Goal: Check status: Check status

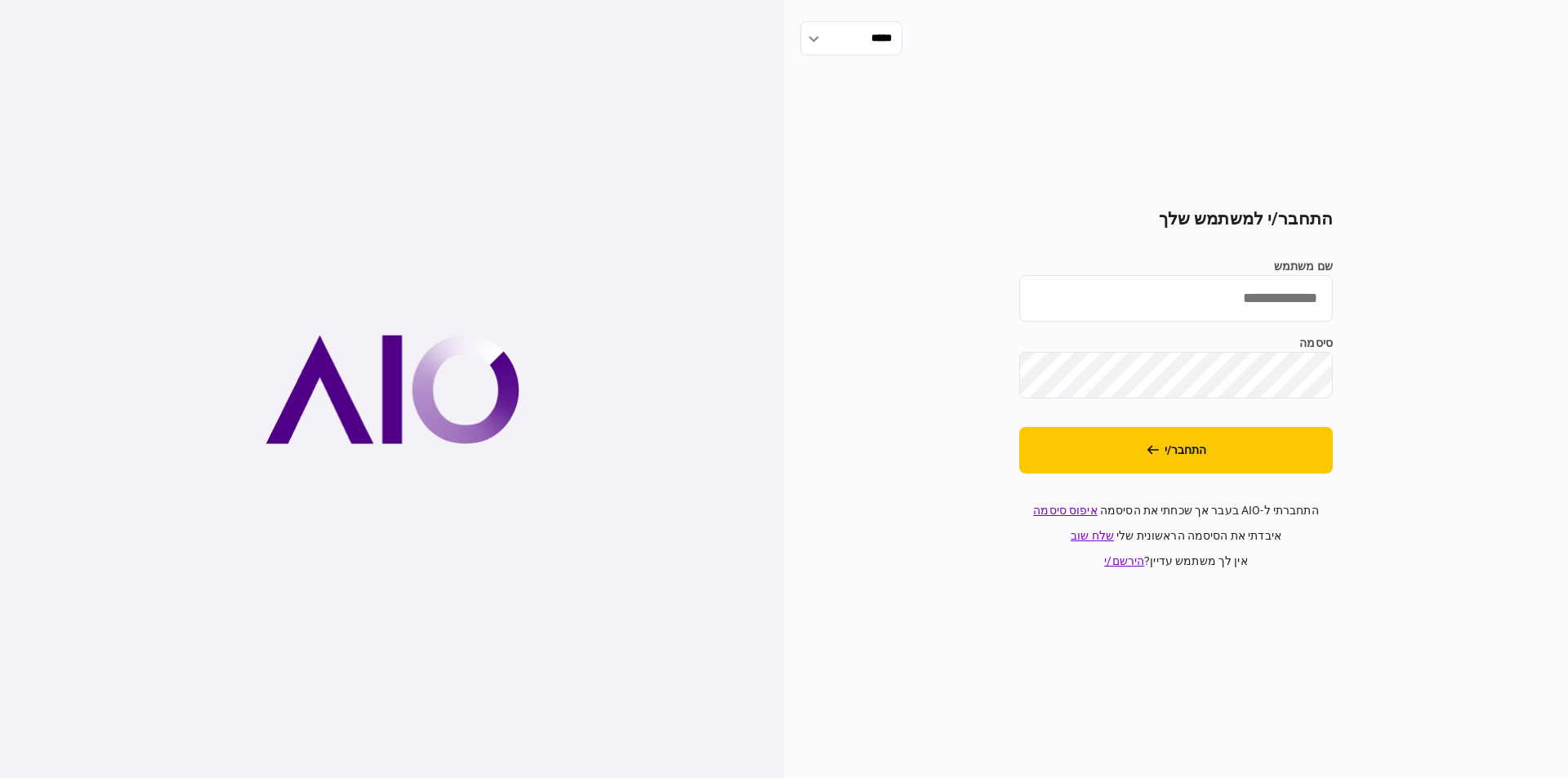
type input "*********"
click at [1059, 444] on button "התחבר/י" at bounding box center [1176, 450] width 313 height 46
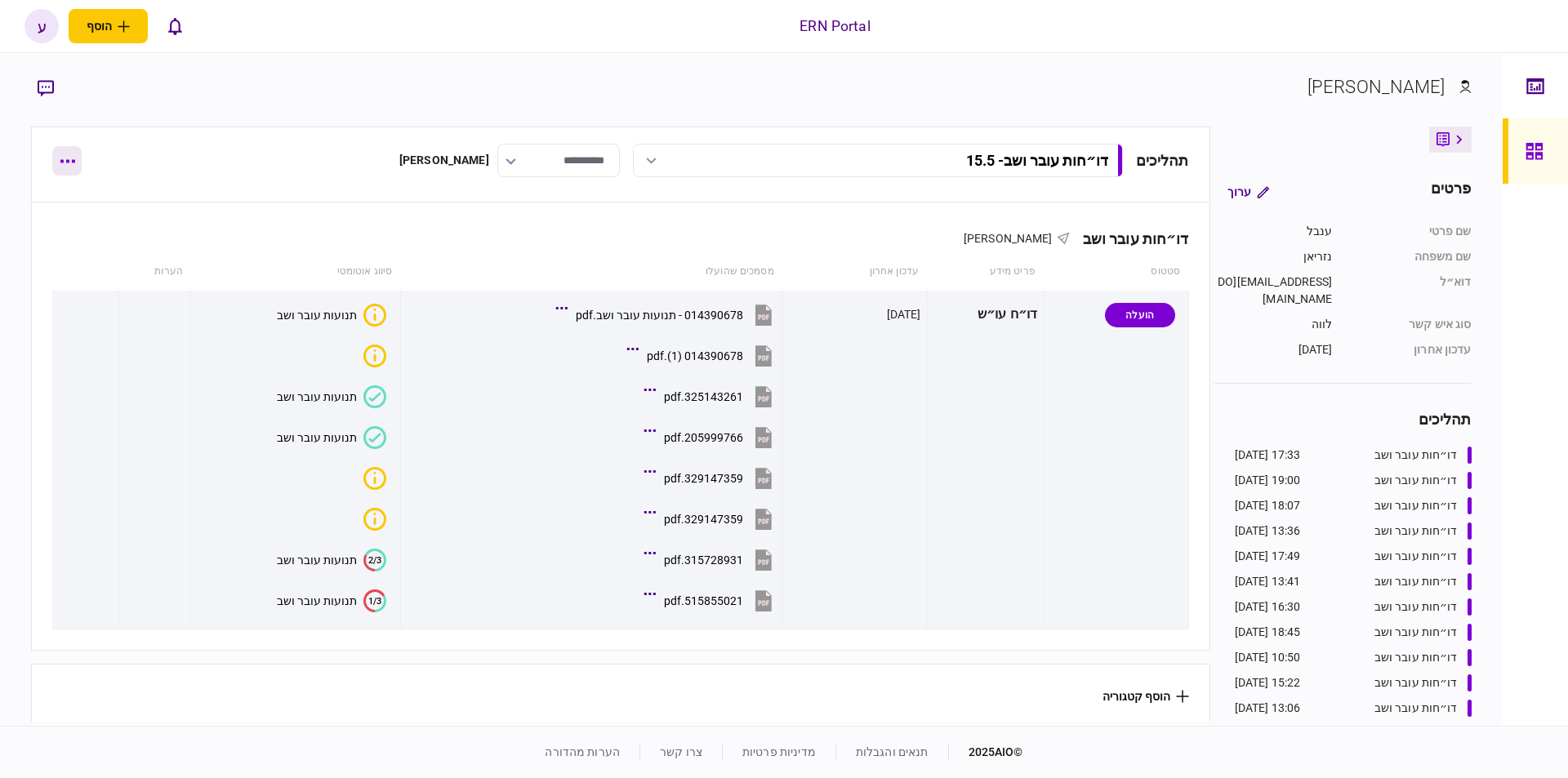
click at [59, 169] on button "button" at bounding box center [67, 161] width 30 height 30
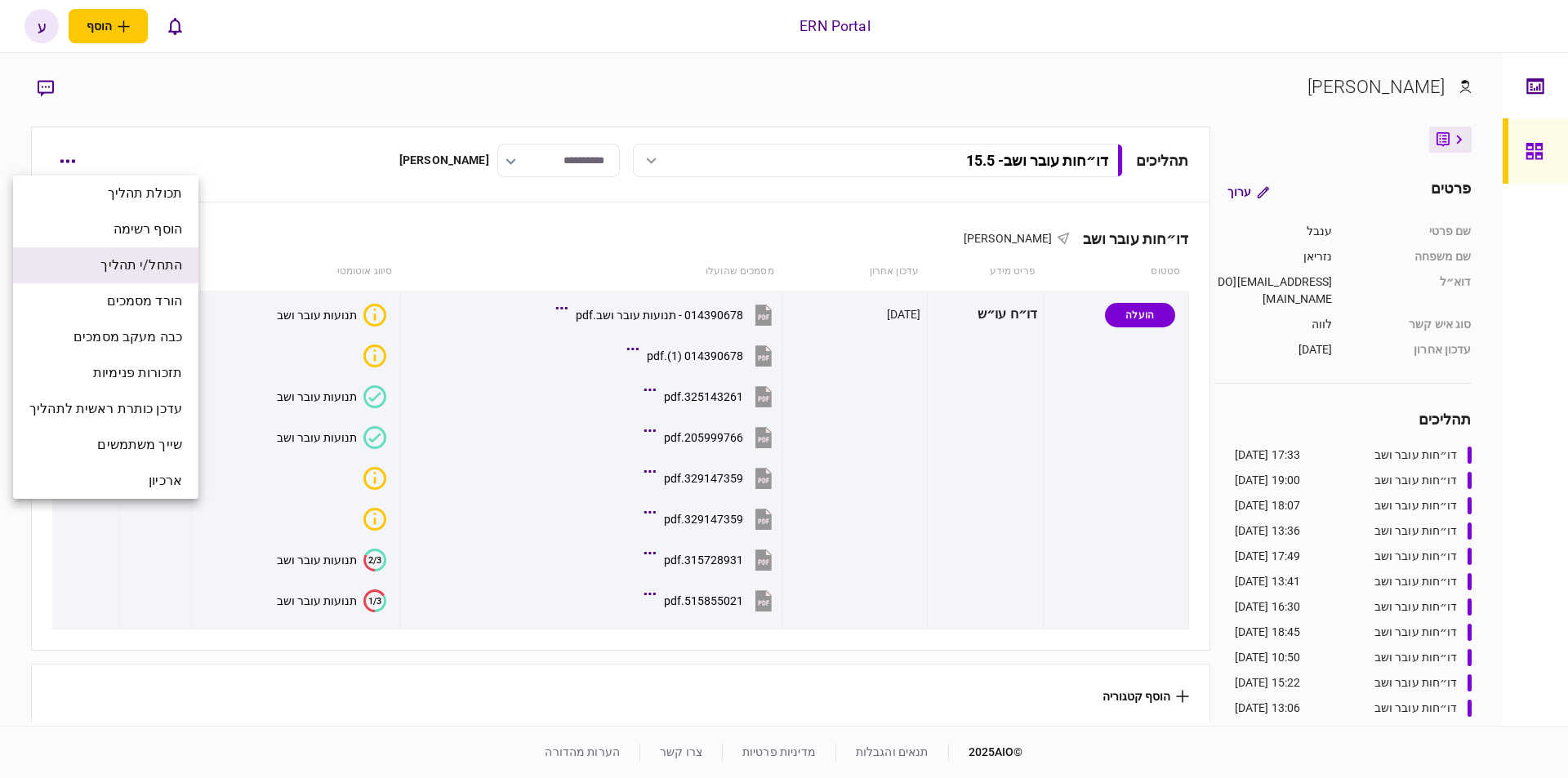
click at [169, 274] on span "התחל/י תהליך" at bounding box center [141, 265] width 81 height 19
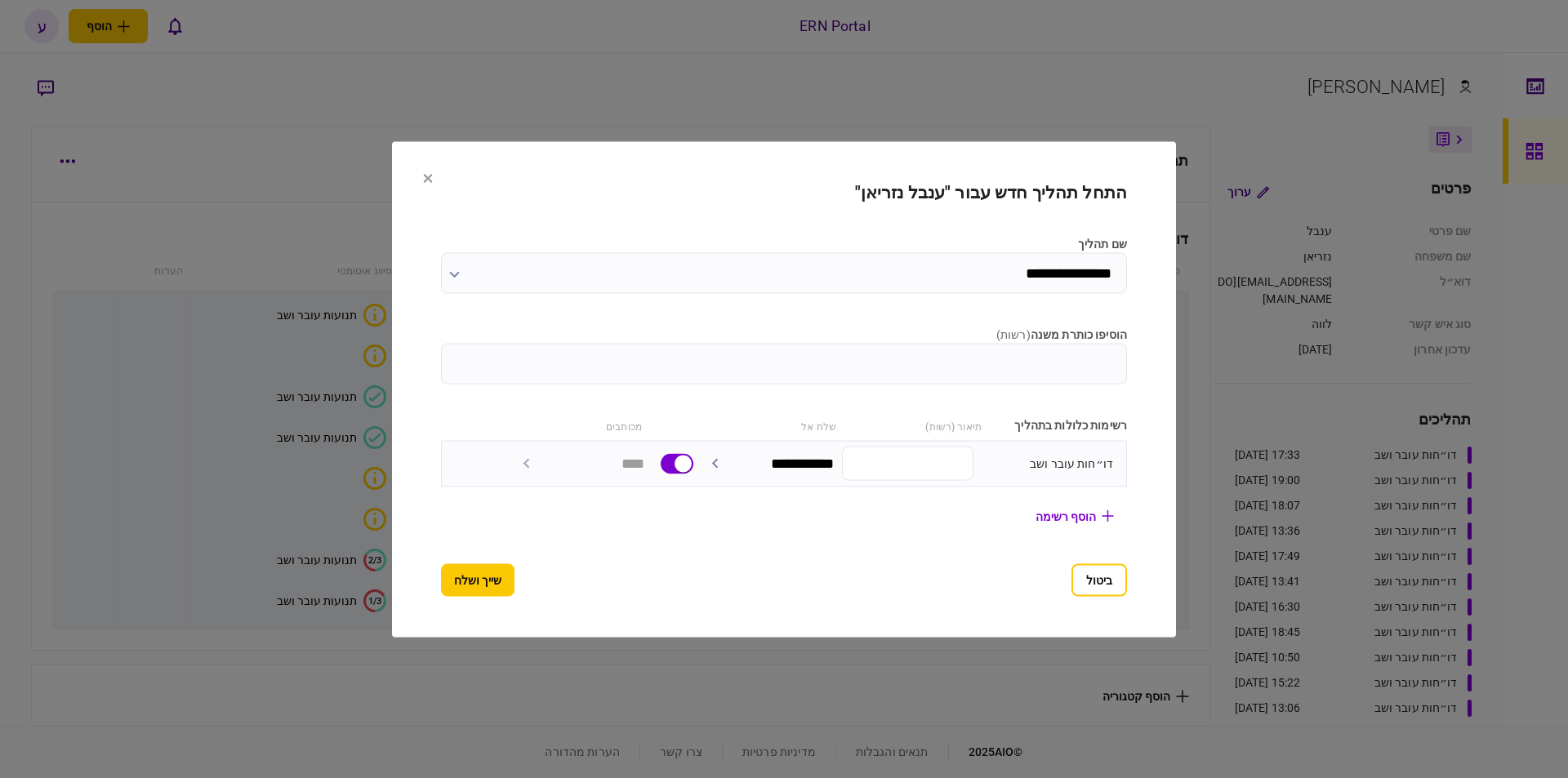
click at [798, 331] on label "הוסיפו כותרת משנה ( רשות )" at bounding box center [784, 334] width 686 height 18
click at [798, 343] on input "הוסיפו כותרת משנה ( רשות )" at bounding box center [784, 363] width 686 height 41
click at [803, 343] on input "הוסיפו כותרת משנה ( רשות )" at bounding box center [784, 363] width 686 height 41
type input "*******"
click at [462, 562] on section "**********" at bounding box center [784, 389] width 686 height 414
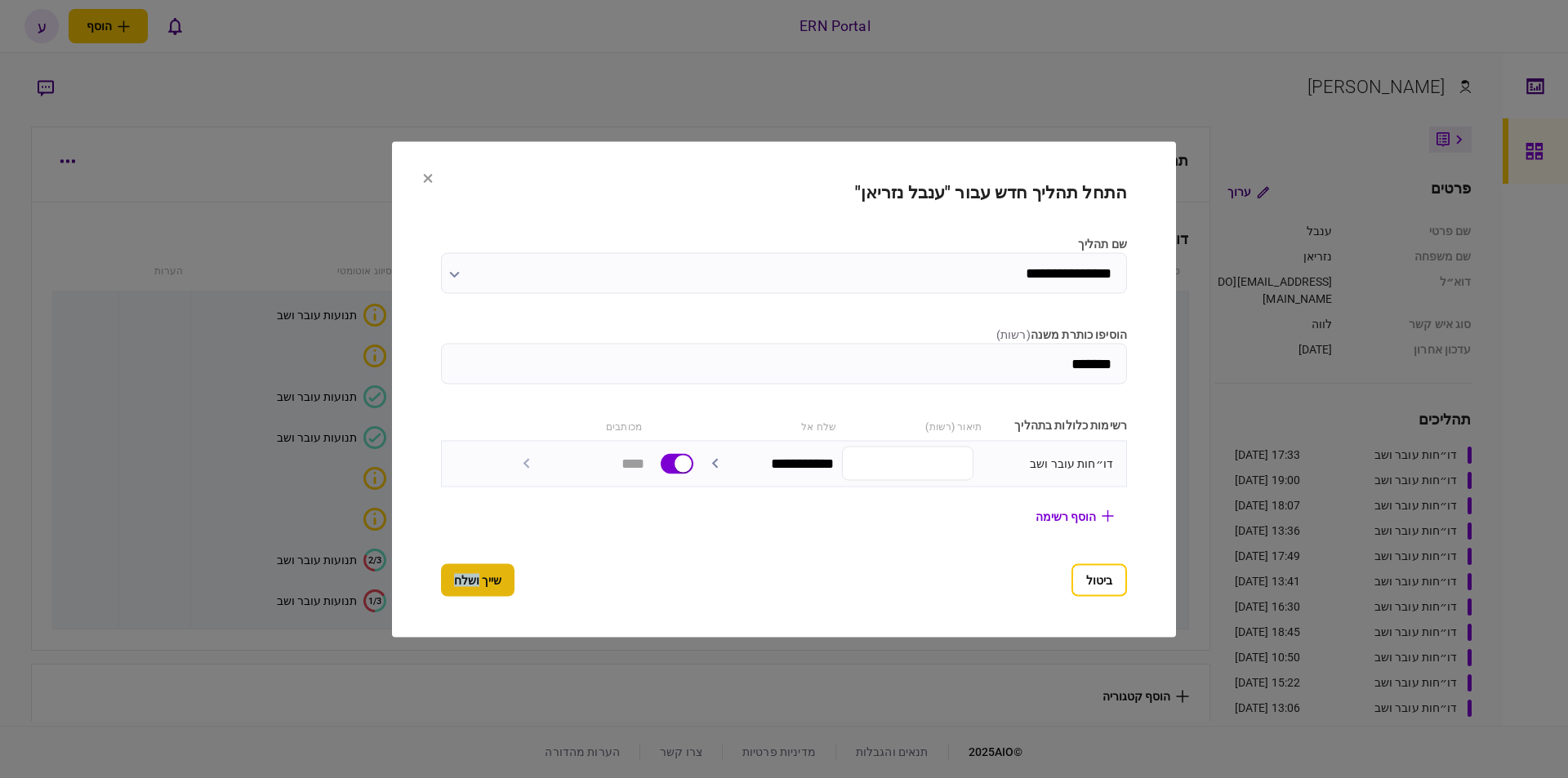
click at [461, 563] on section "**********" at bounding box center [784, 389] width 686 height 414
click at [459, 568] on button "שייך ושלח" at bounding box center [478, 579] width 74 height 32
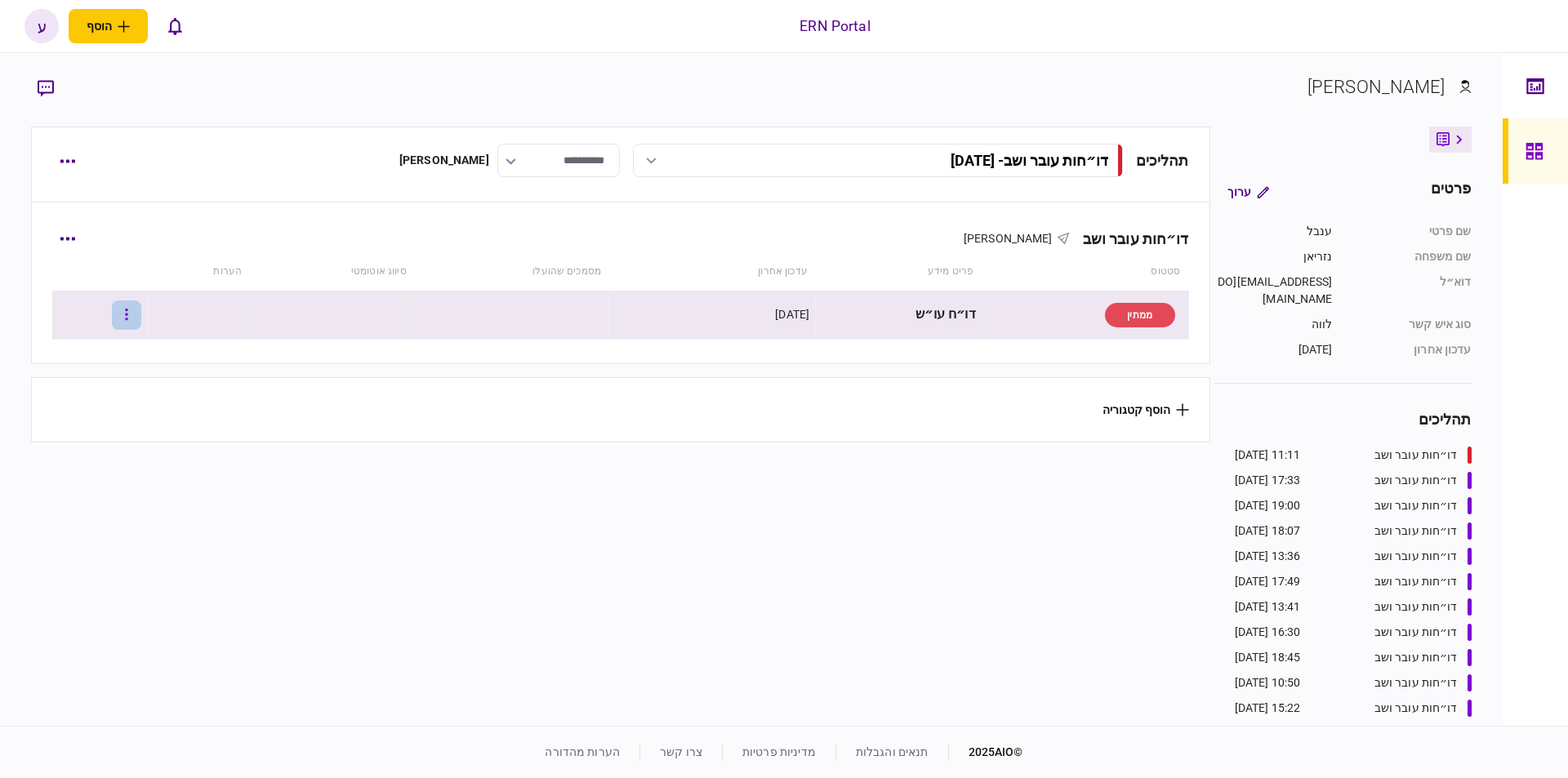
click at [141, 315] on button "button" at bounding box center [127, 315] width 30 height 30
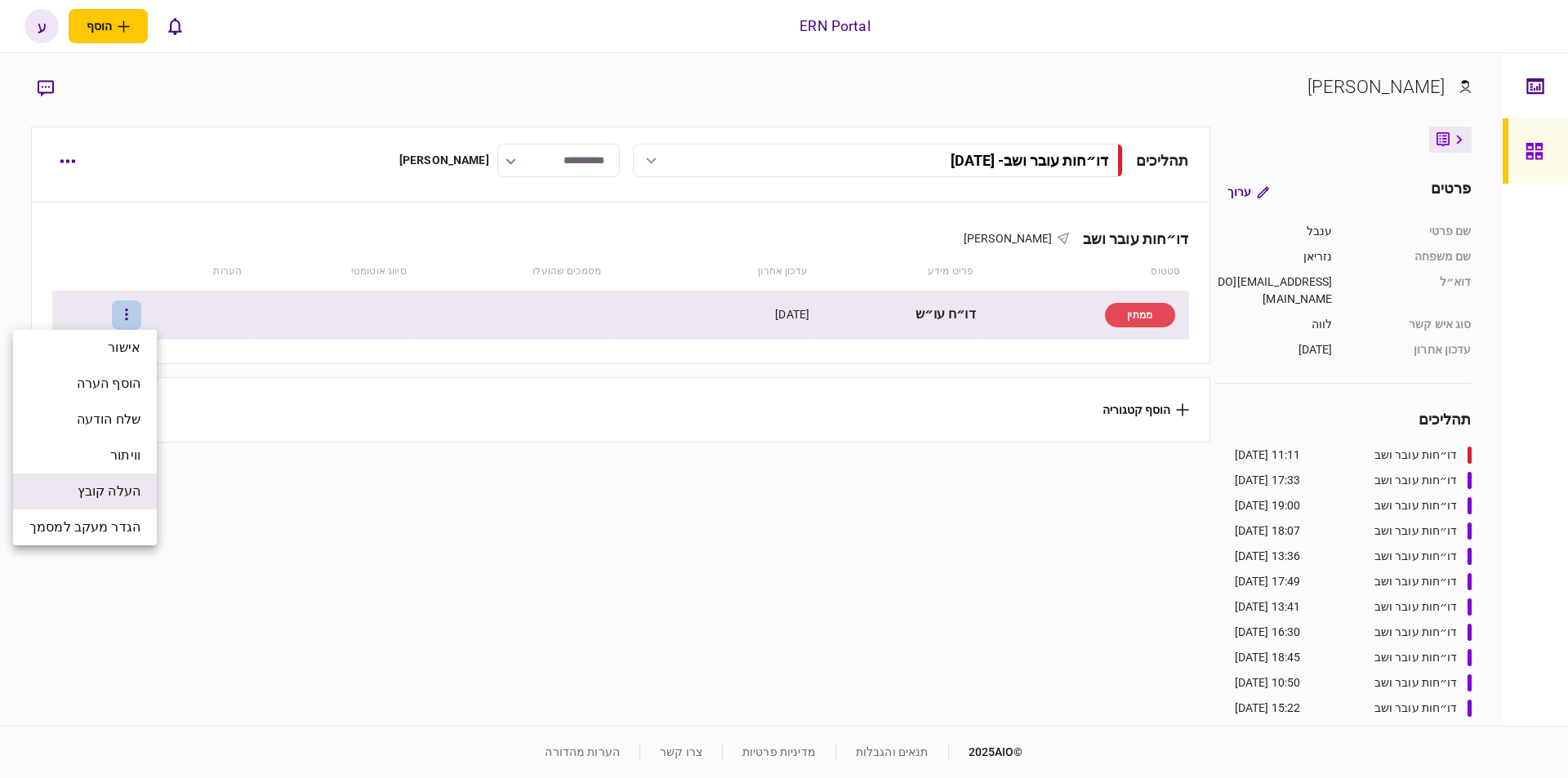
click at [132, 492] on span "העלה קובץ" at bounding box center [109, 491] width 63 height 19
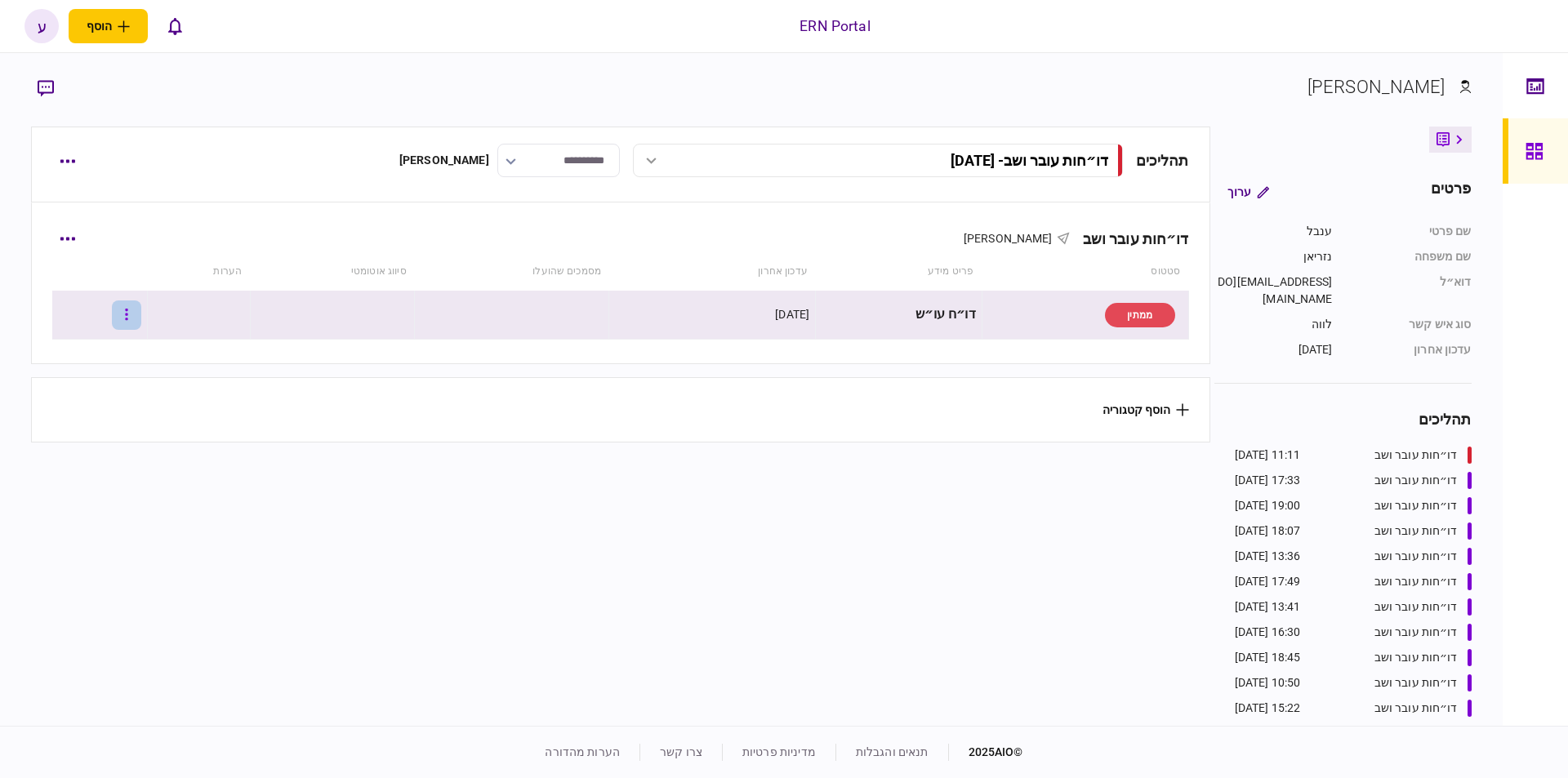
click at [133, 313] on button "button" at bounding box center [127, 315] width 30 height 30
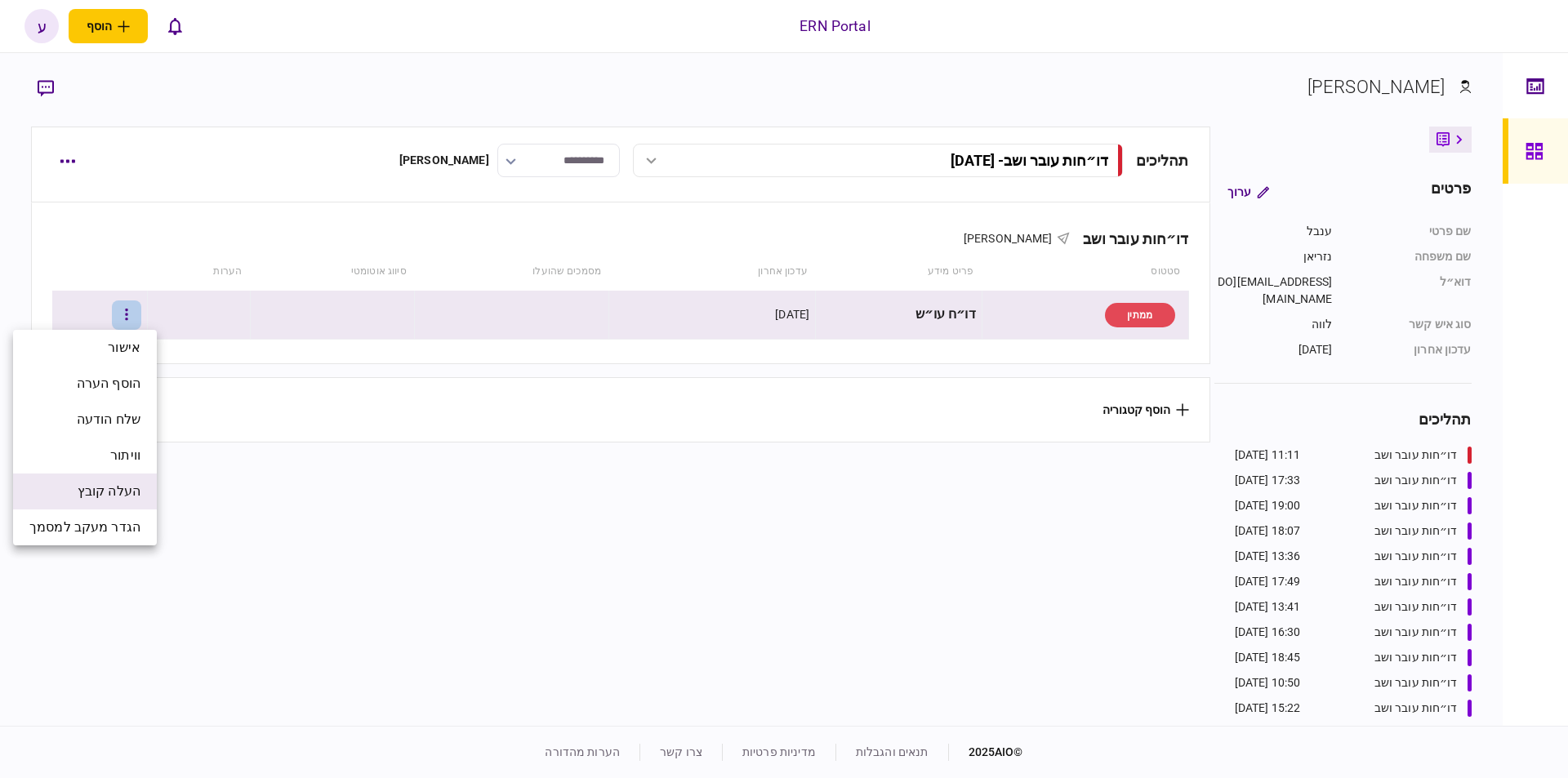
click at [110, 498] on span "העלה קובץ" at bounding box center [109, 491] width 63 height 19
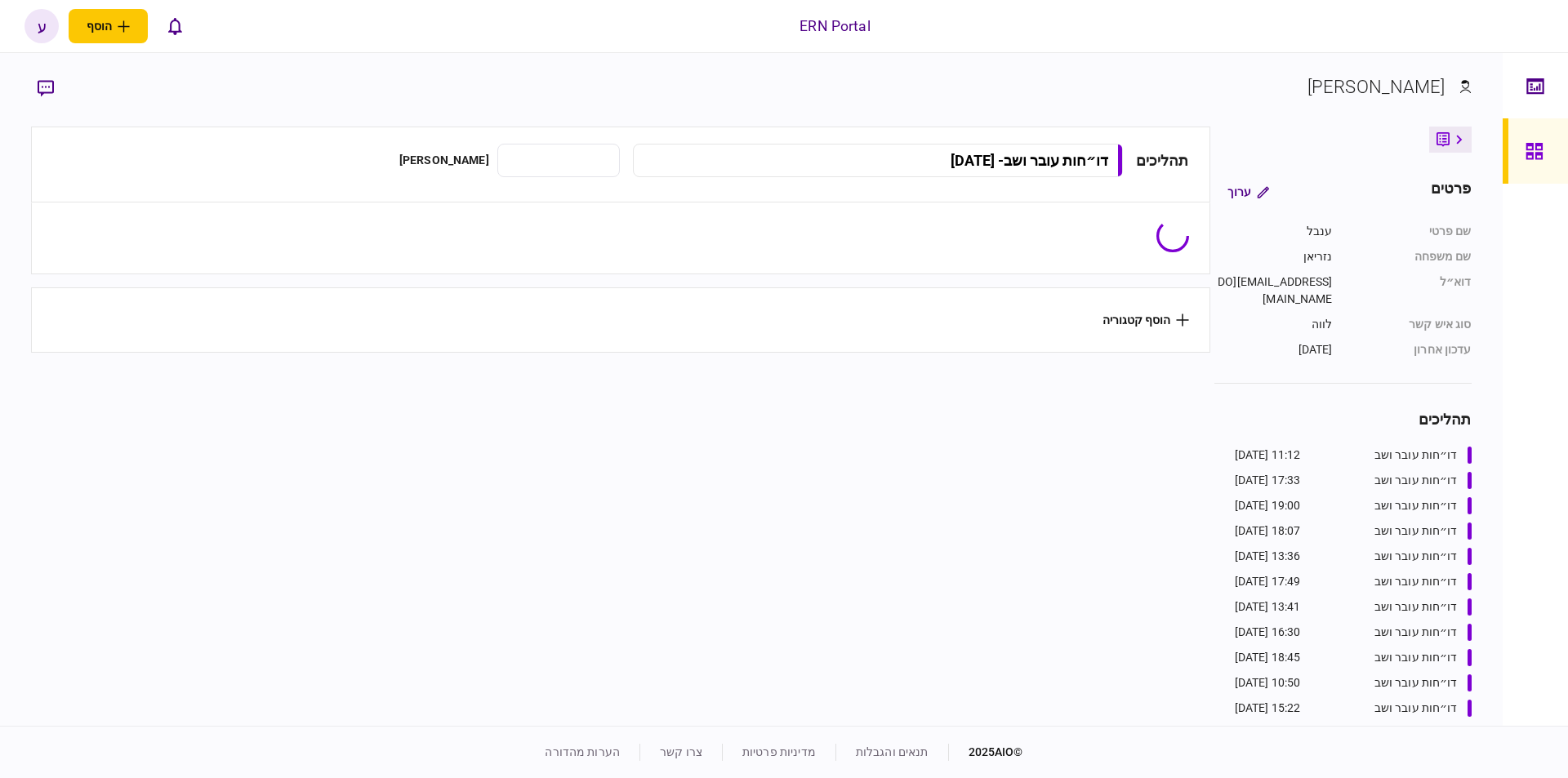
type input "**********"
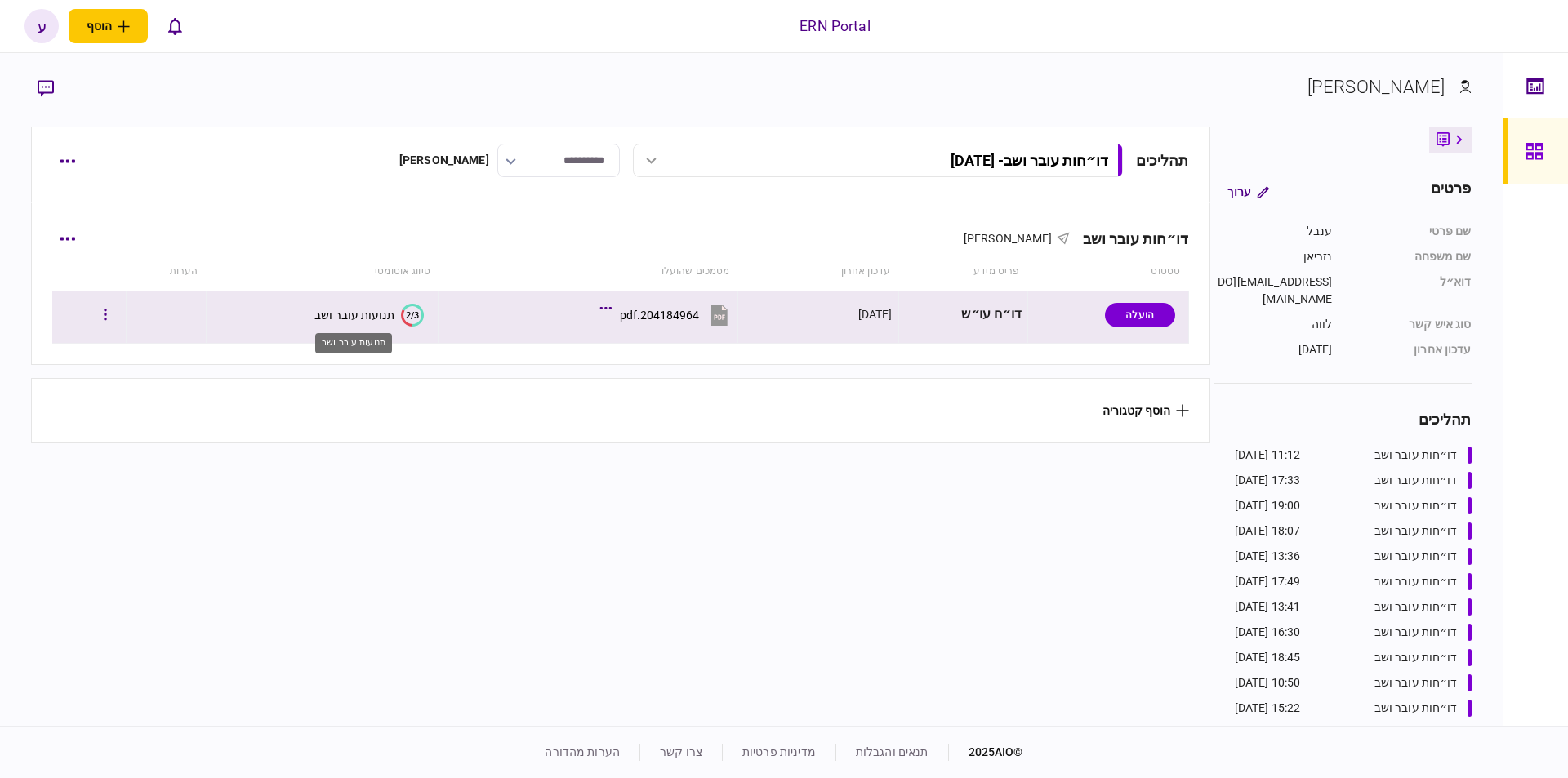
click at [327, 310] on div "תנועות עובר ושב" at bounding box center [354, 315] width 80 height 13
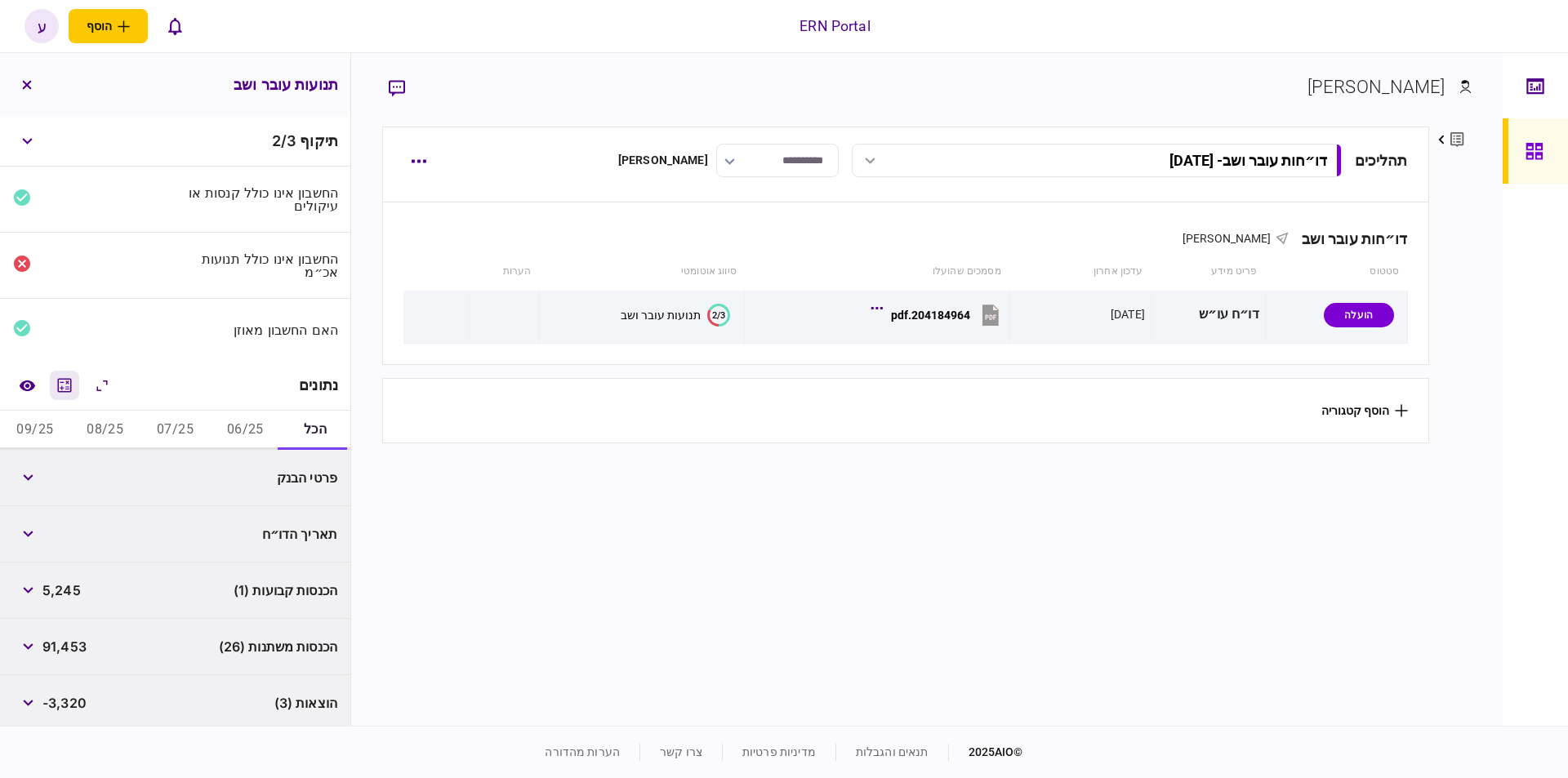
click at [68, 375] on icon "מחשבון" at bounding box center [64, 385] width 19 height 19
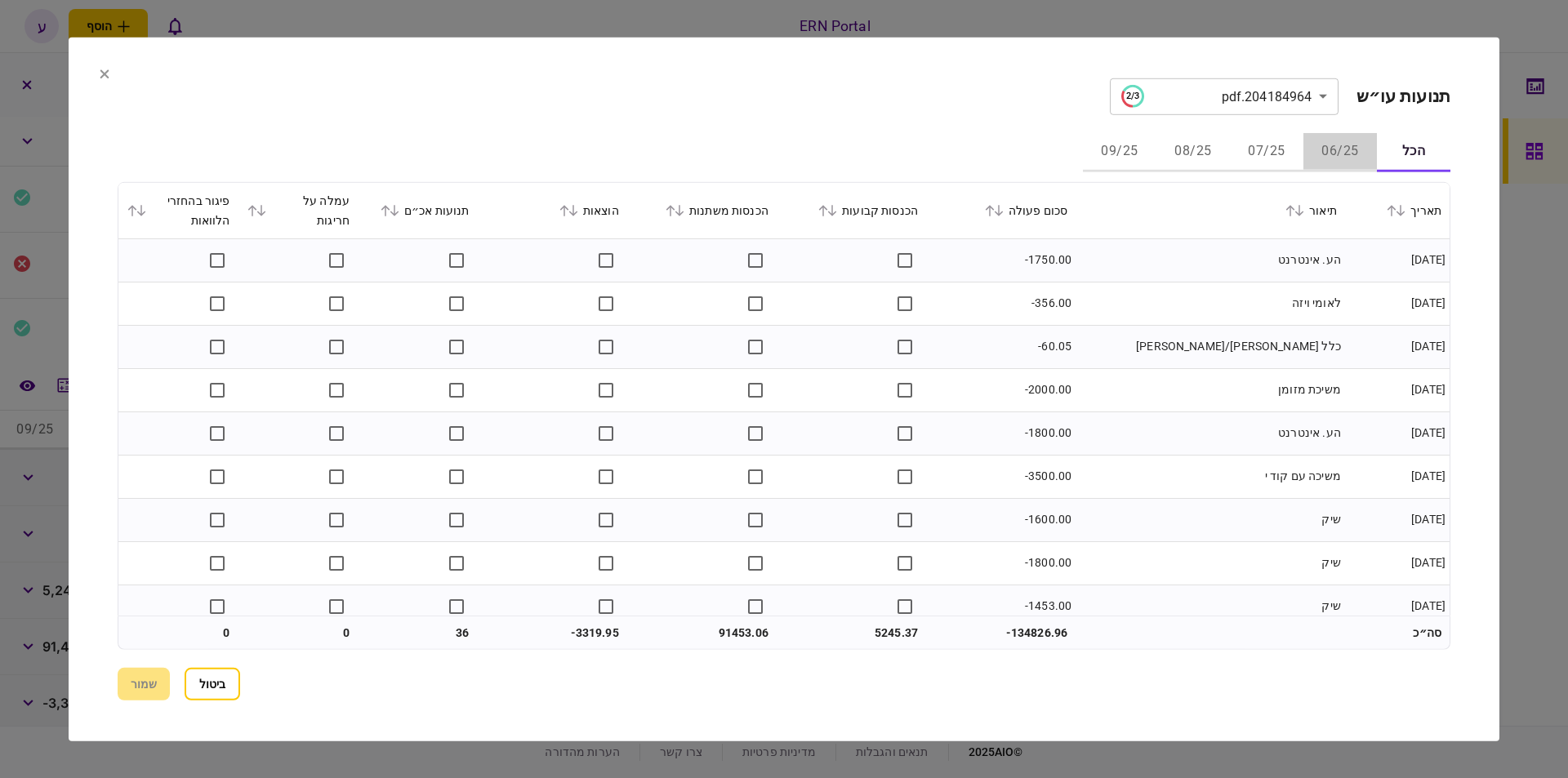
click at [1315, 141] on button "06/25" at bounding box center [1340, 151] width 74 height 39
click at [1003, 214] on icon at bounding box center [998, 209] width 10 height 11
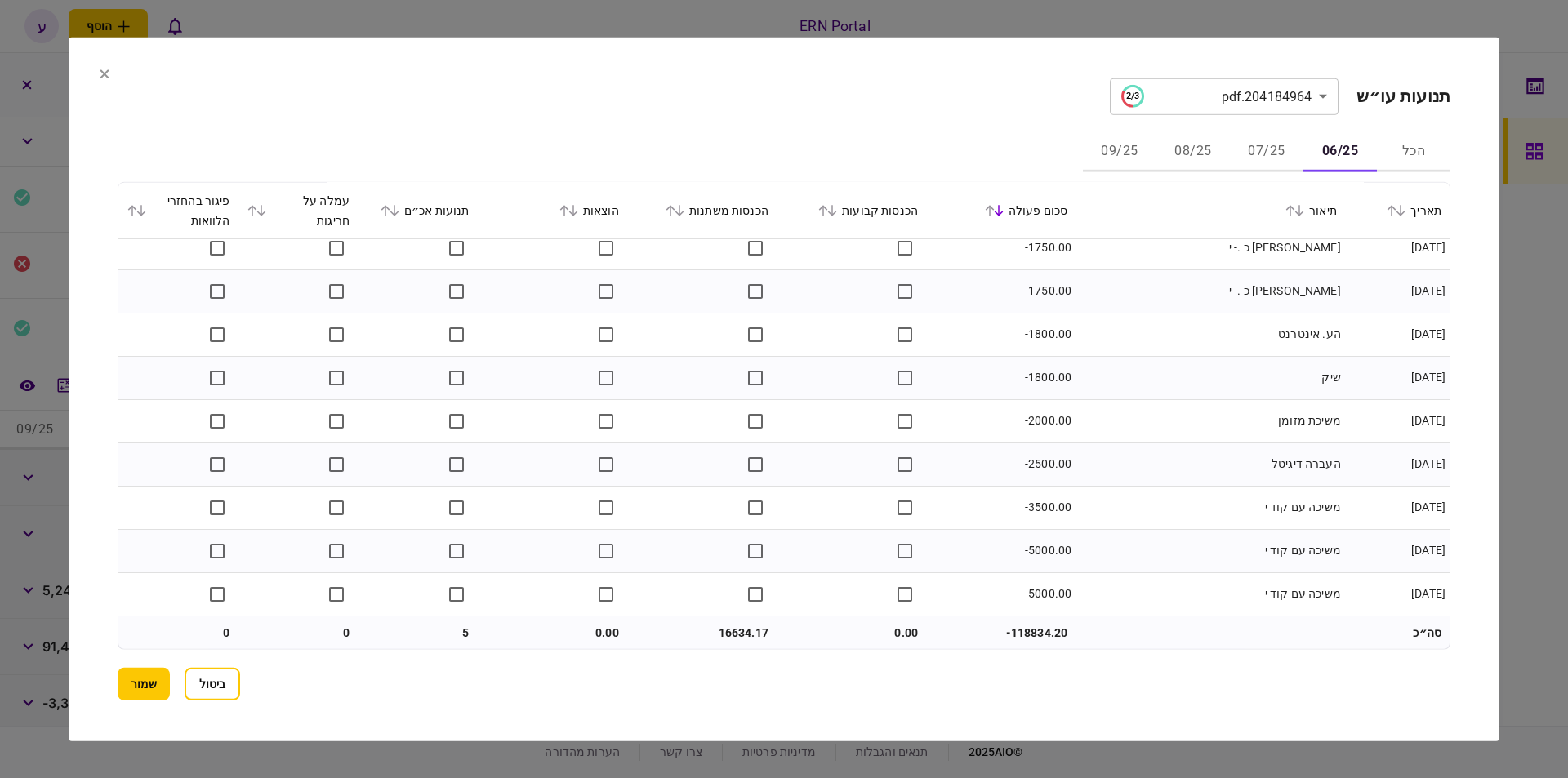
scroll to position [1616, 0]
click at [1262, 143] on button "07/25" at bounding box center [1267, 151] width 74 height 39
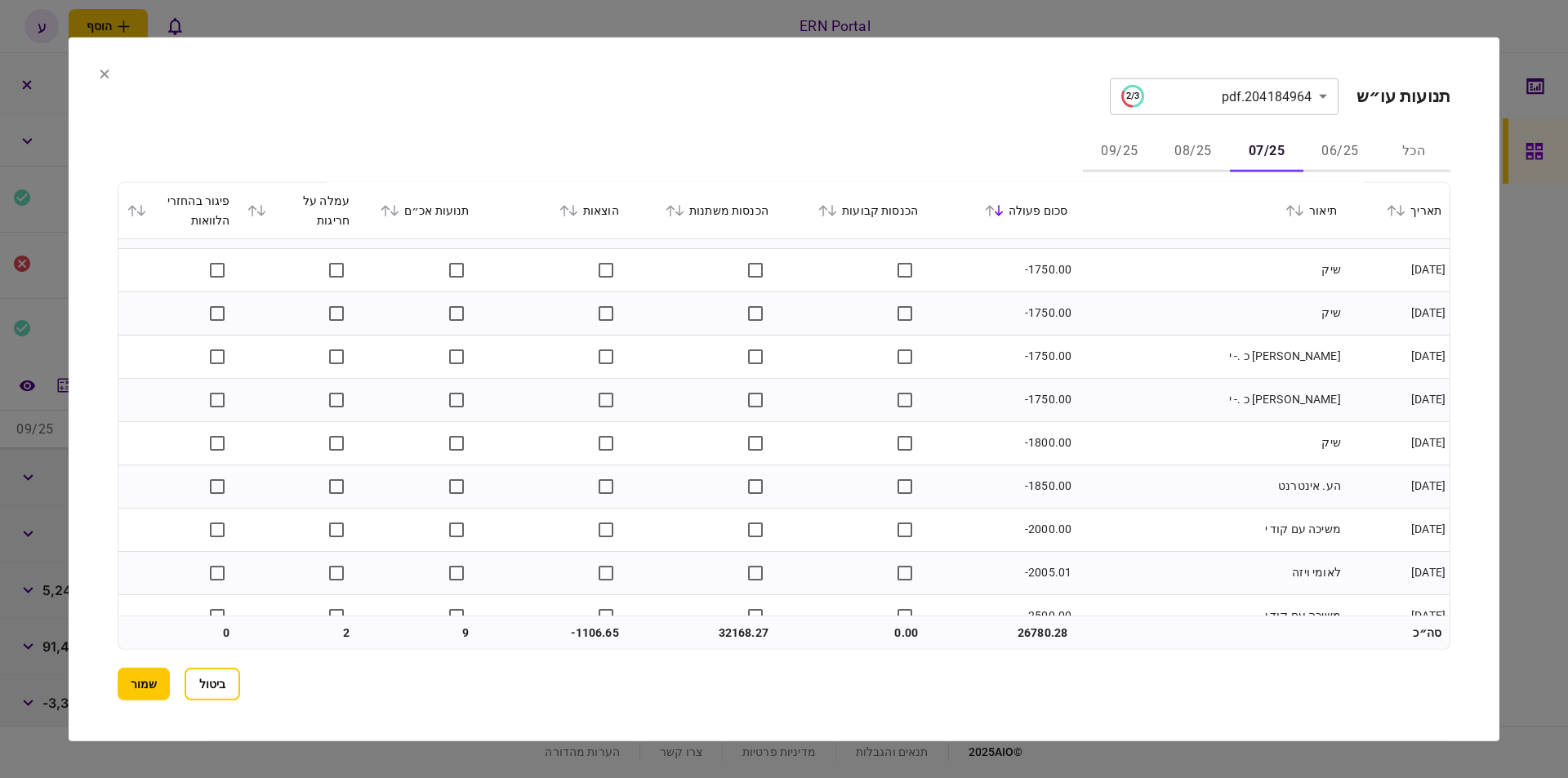
scroll to position [2092, 0]
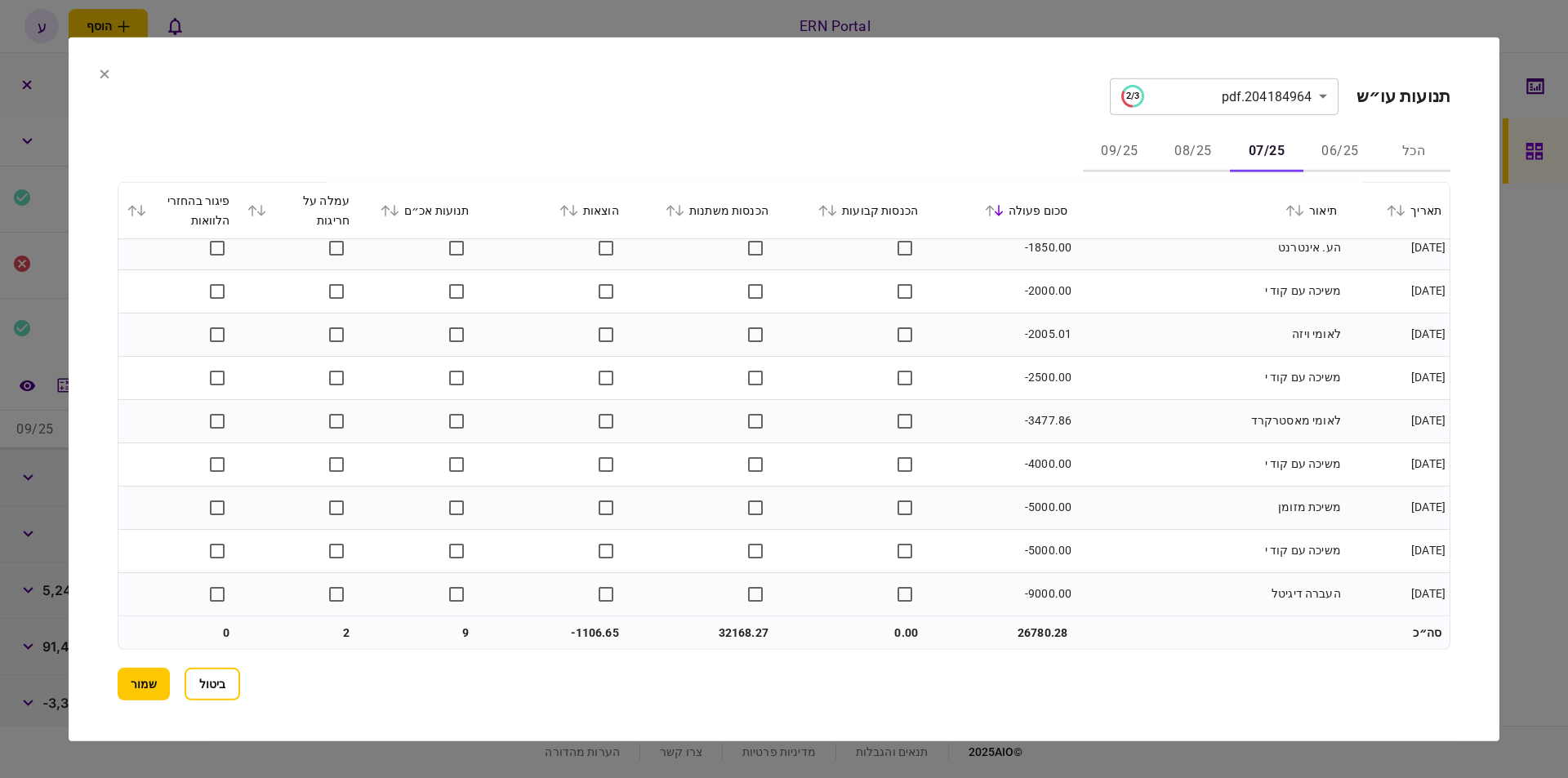
click at [1178, 146] on button "08/25" at bounding box center [1193, 151] width 74 height 39
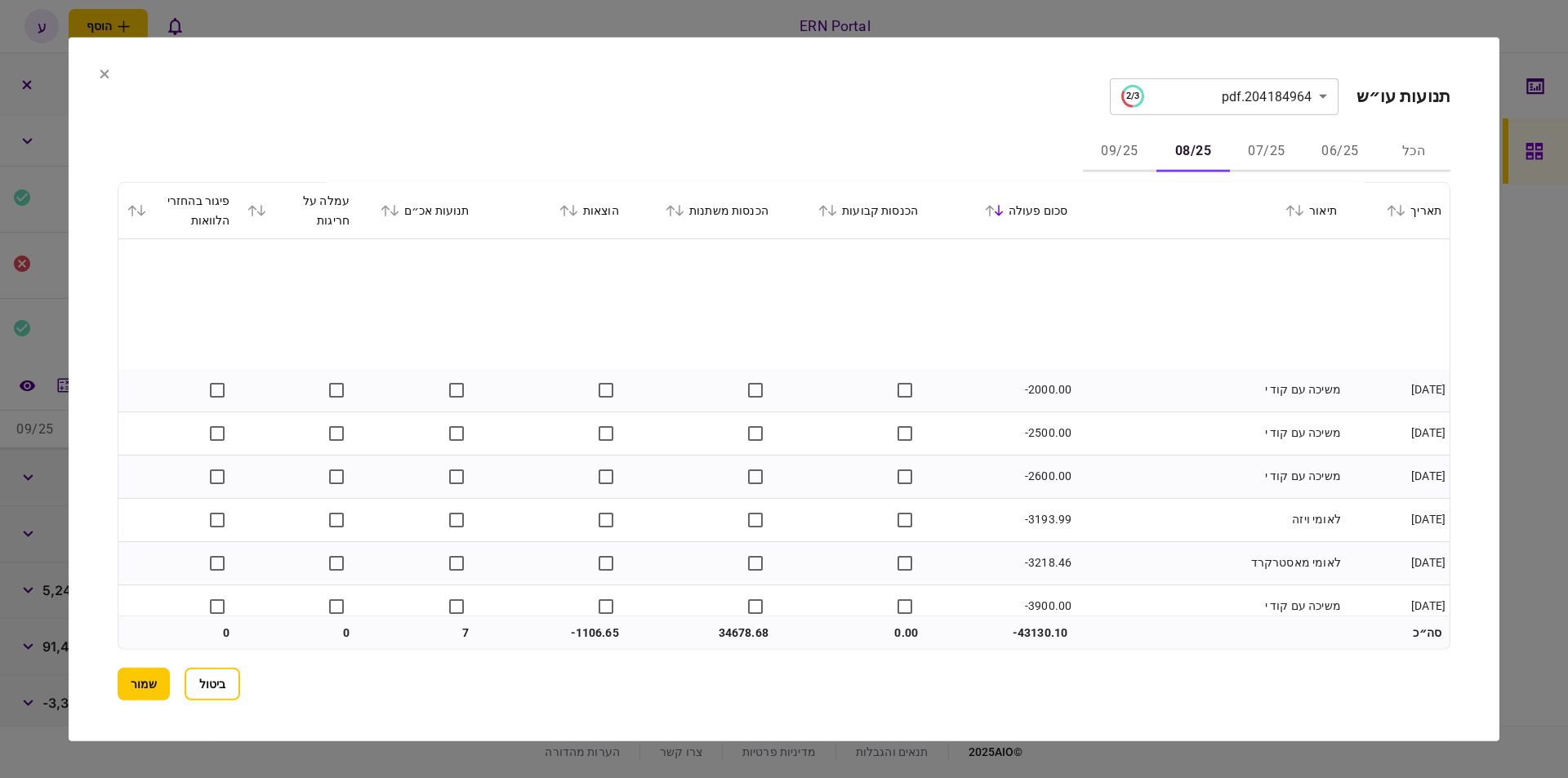
scroll to position [1832, 0]
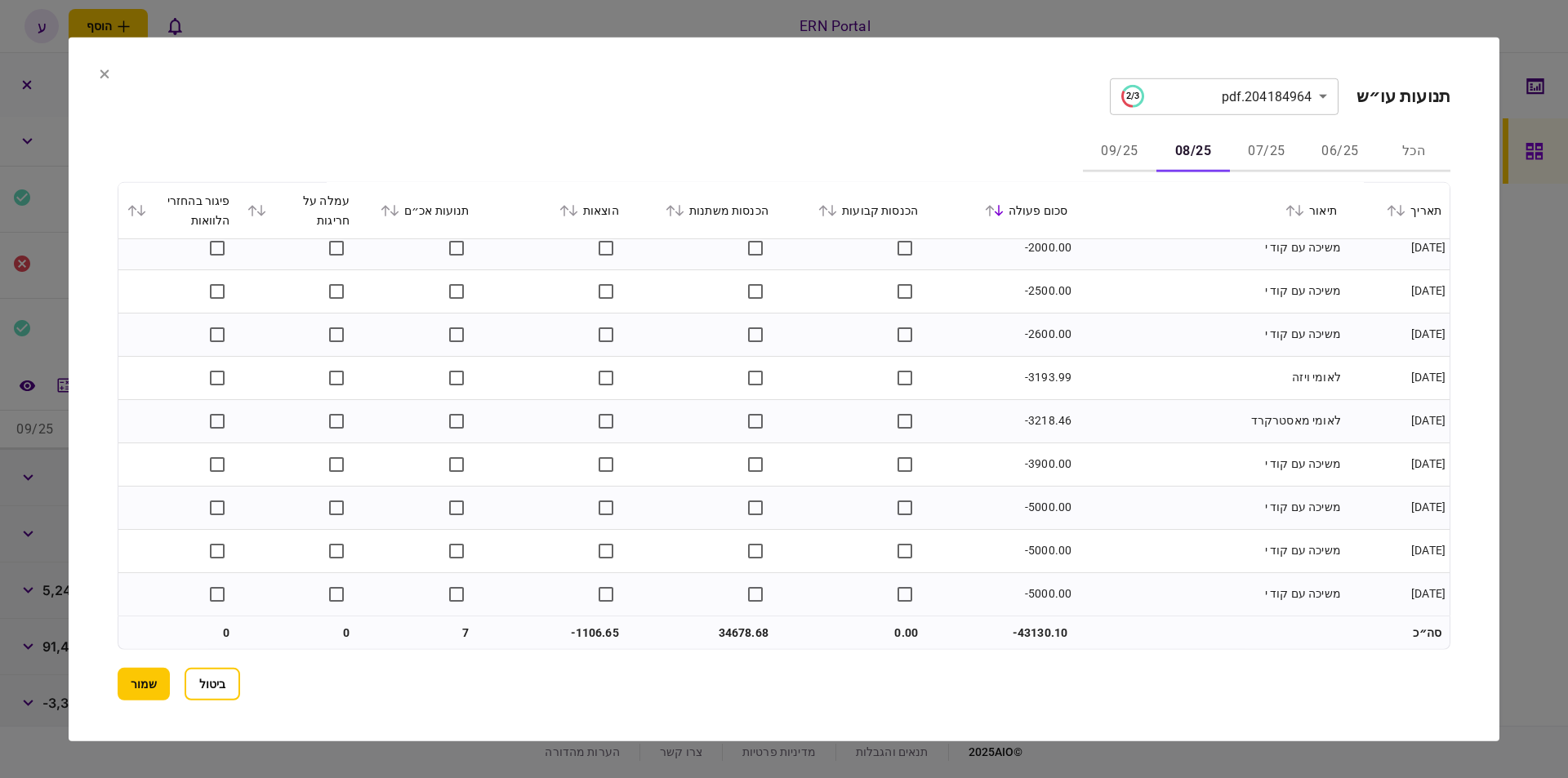
click at [1119, 143] on button "09/25" at bounding box center [1120, 151] width 74 height 39
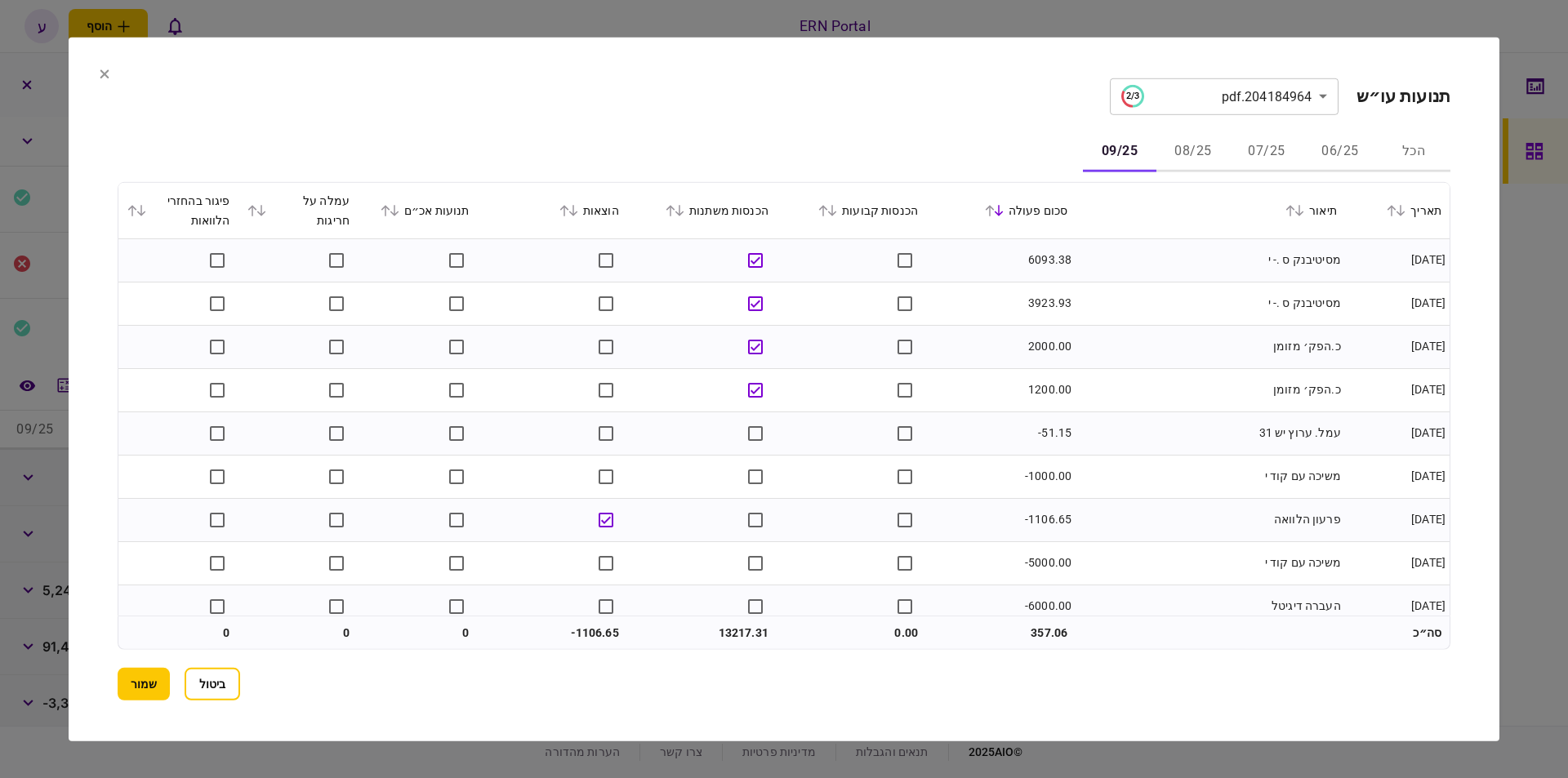
scroll to position [15, 0]
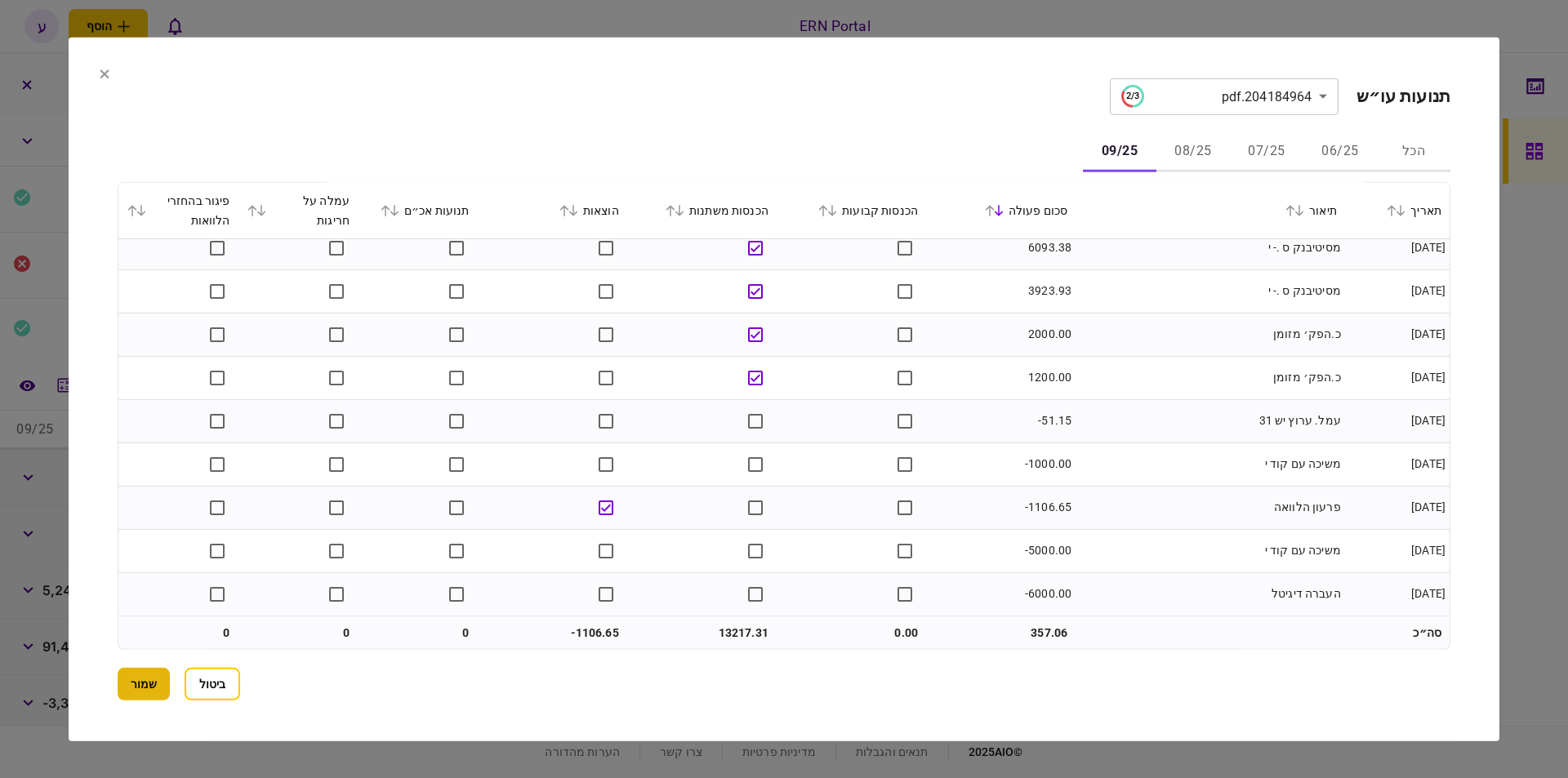
click at [152, 683] on button "שמור" at bounding box center [144, 683] width 53 height 32
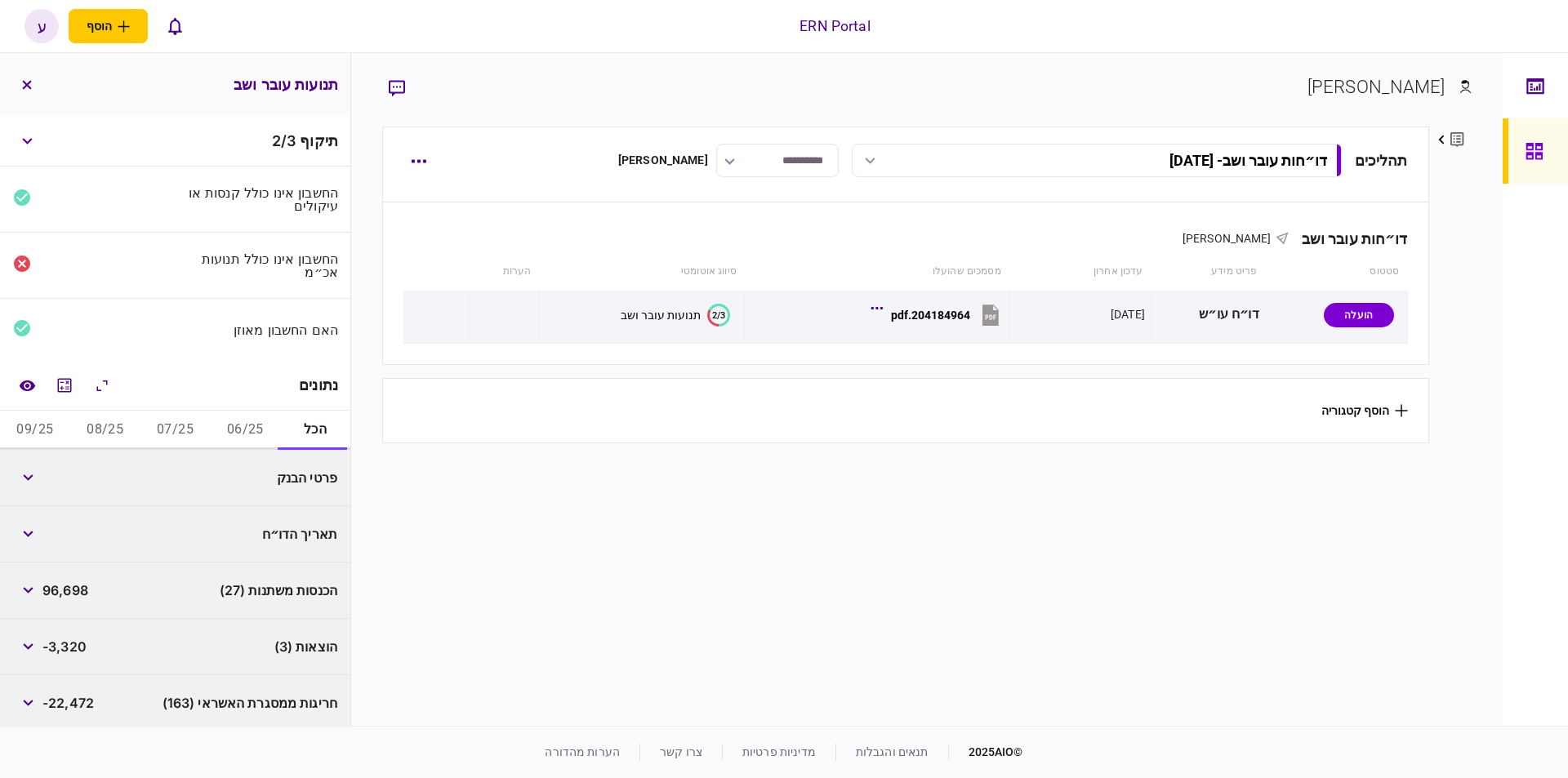
click at [243, 403] on div "נתונים" at bounding box center [175, 385] width 350 height 50
click at [244, 424] on button "06/25" at bounding box center [245, 430] width 70 height 39
click at [82, 478] on span "16,634" at bounding box center [65, 478] width 44 height 19
copy span "16,634"
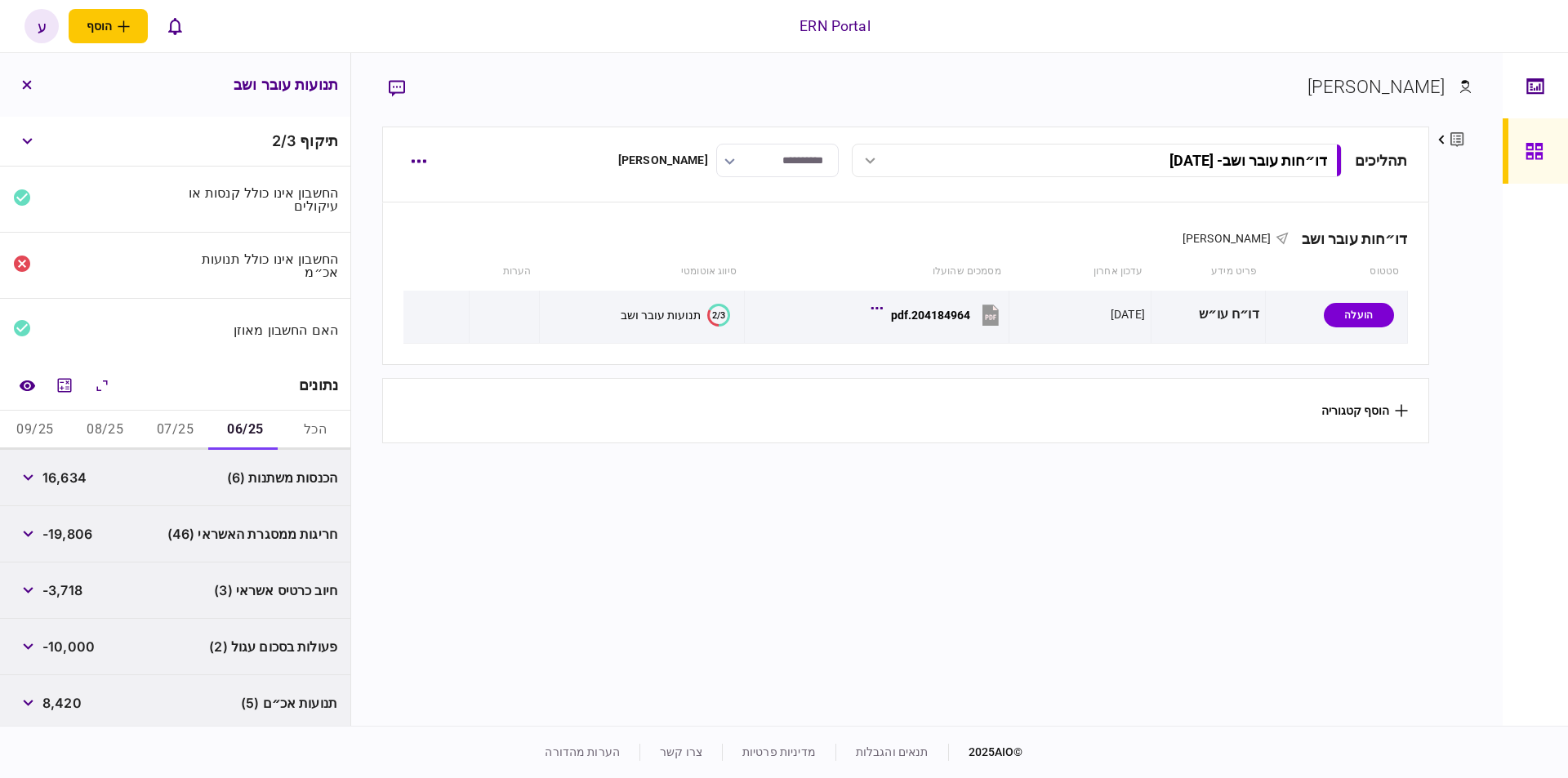
click at [72, 697] on span "8,420" at bounding box center [62, 703] width 39 height 19
click at [355, 546] on div "[PERSON_NAME] פרטים ערוך שם פרטי [PERSON_NAME] שם משפחה [PERSON_NAME] דוא״ל [EM…" at bounding box center [926, 389] width 1151 height 673
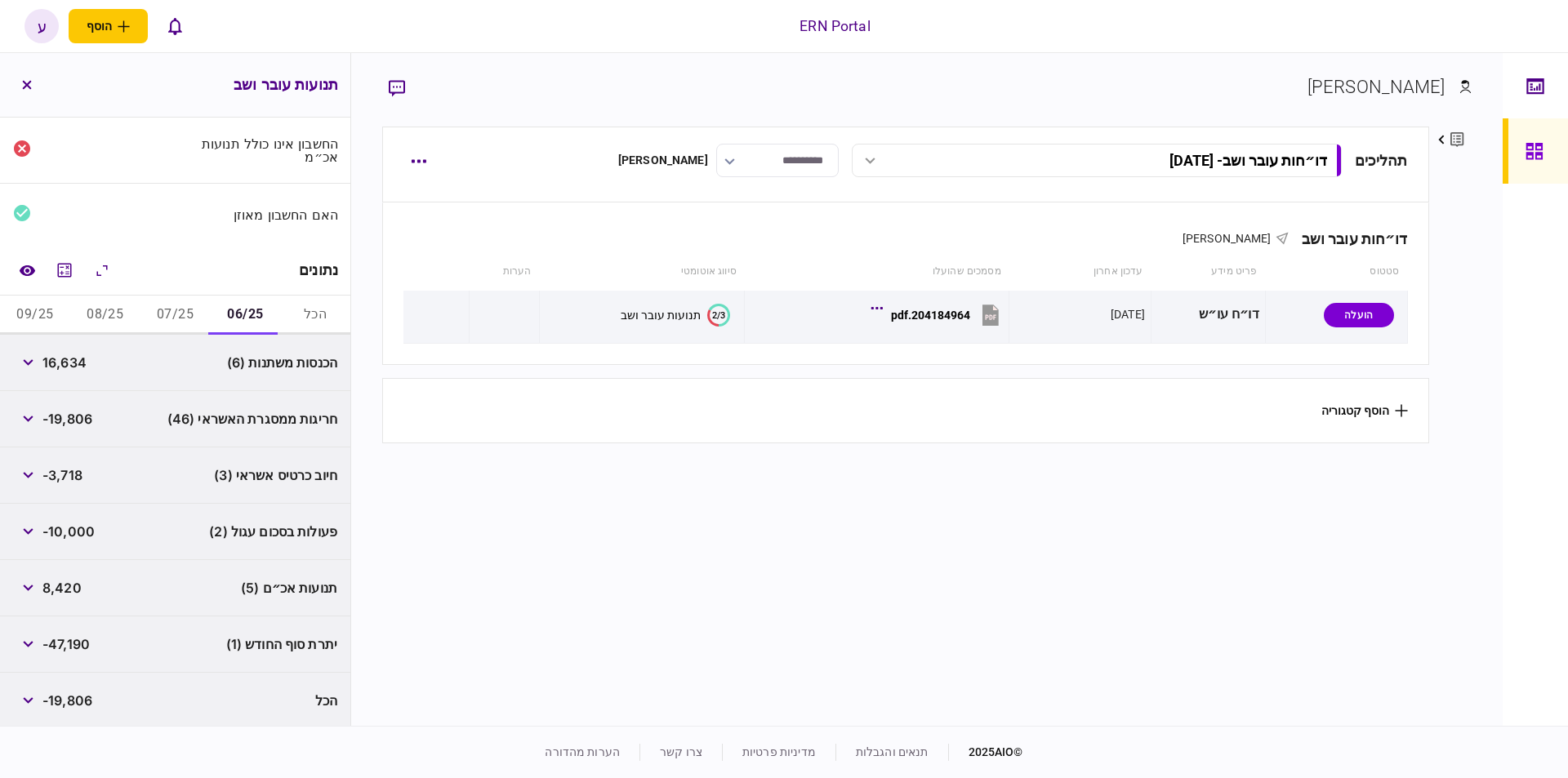
click at [85, 637] on span "-47,190" at bounding box center [67, 644] width 47 height 19
copy div "-47,190"
click at [179, 315] on button "07/25" at bounding box center [175, 315] width 70 height 39
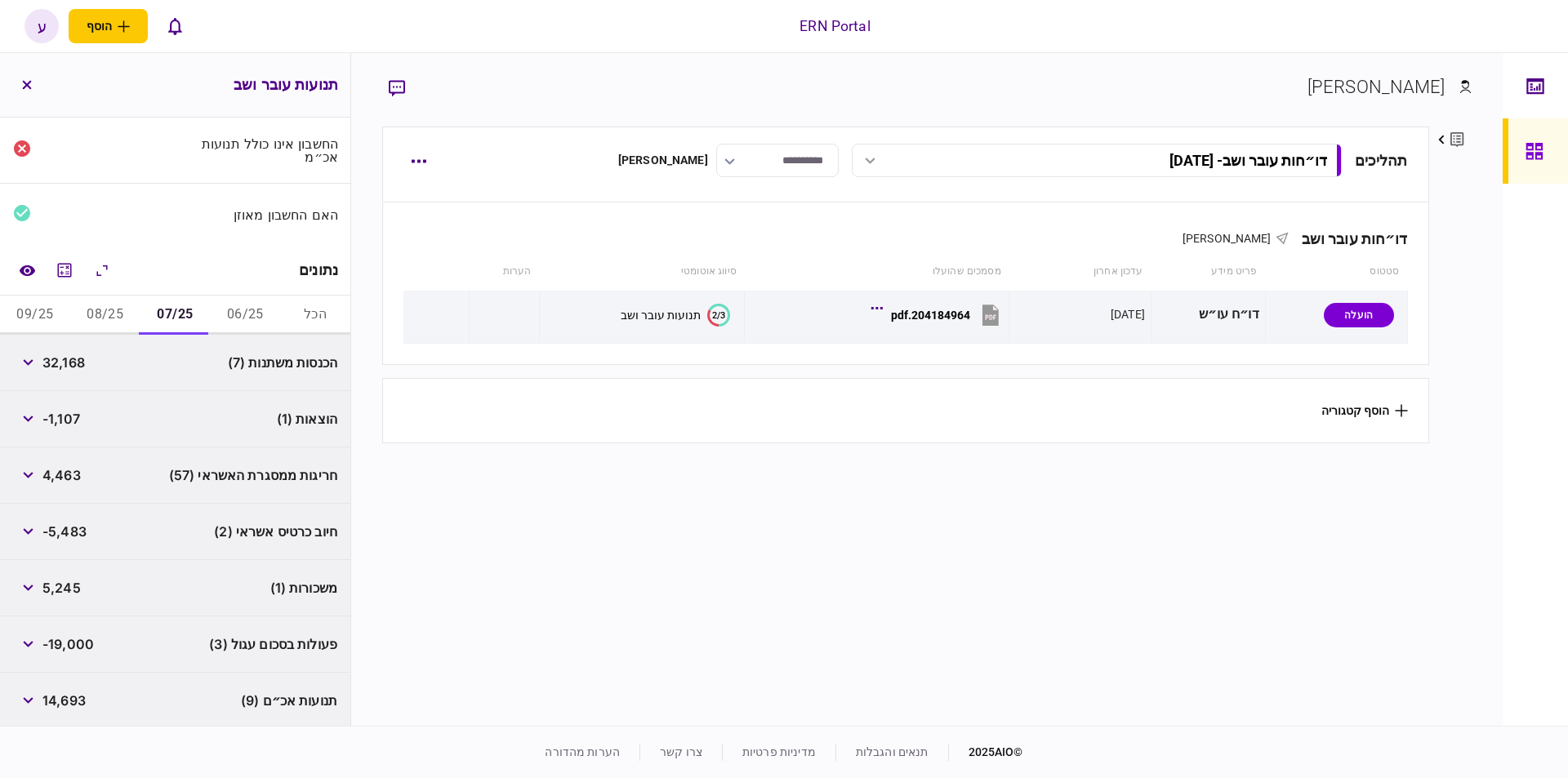
click at [70, 359] on span "32,168" at bounding box center [64, 362] width 43 height 19
copy span "32,168"
click at [77, 421] on span "-1,107" at bounding box center [61, 418] width 38 height 19
click at [76, 417] on span "-1,107" at bounding box center [61, 418] width 38 height 19
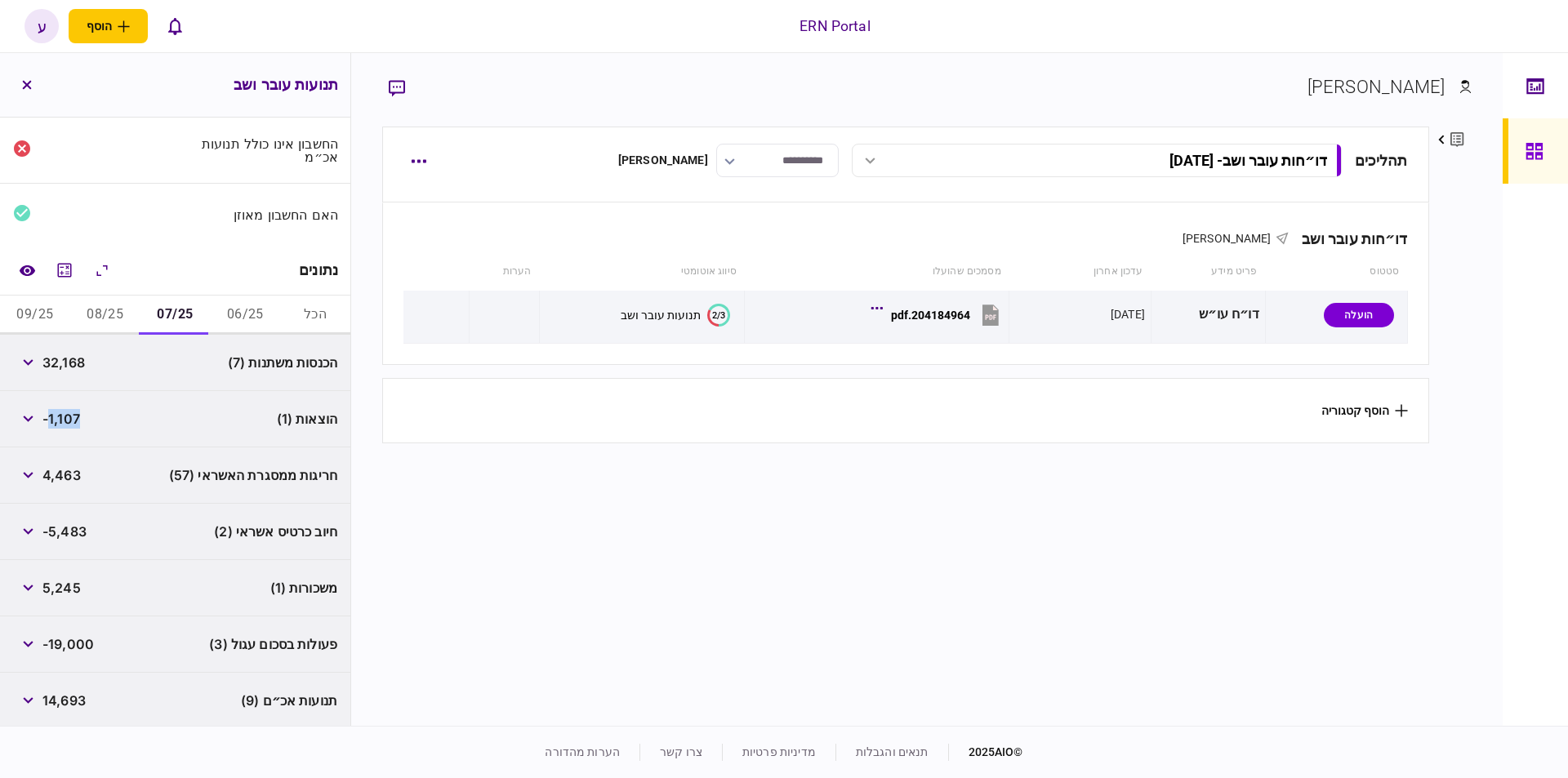
click at [76, 417] on span "-1,107" at bounding box center [61, 418] width 38 height 19
copy span "1,107"
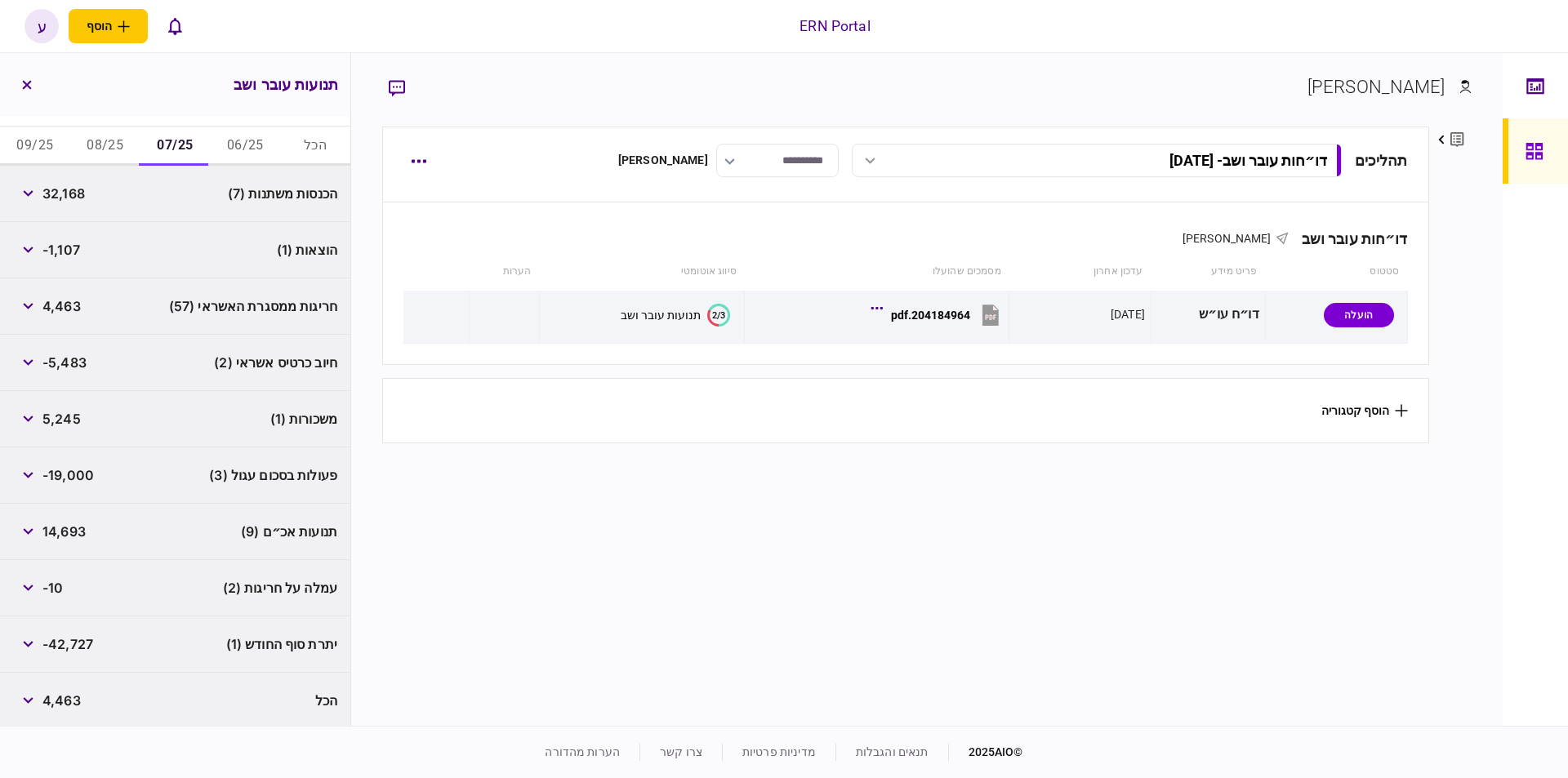
click at [65, 640] on span "-42,727" at bounding box center [68, 644] width 51 height 19
copy div "-42,727"
click at [112, 144] on button "08/25" at bounding box center [105, 146] width 70 height 39
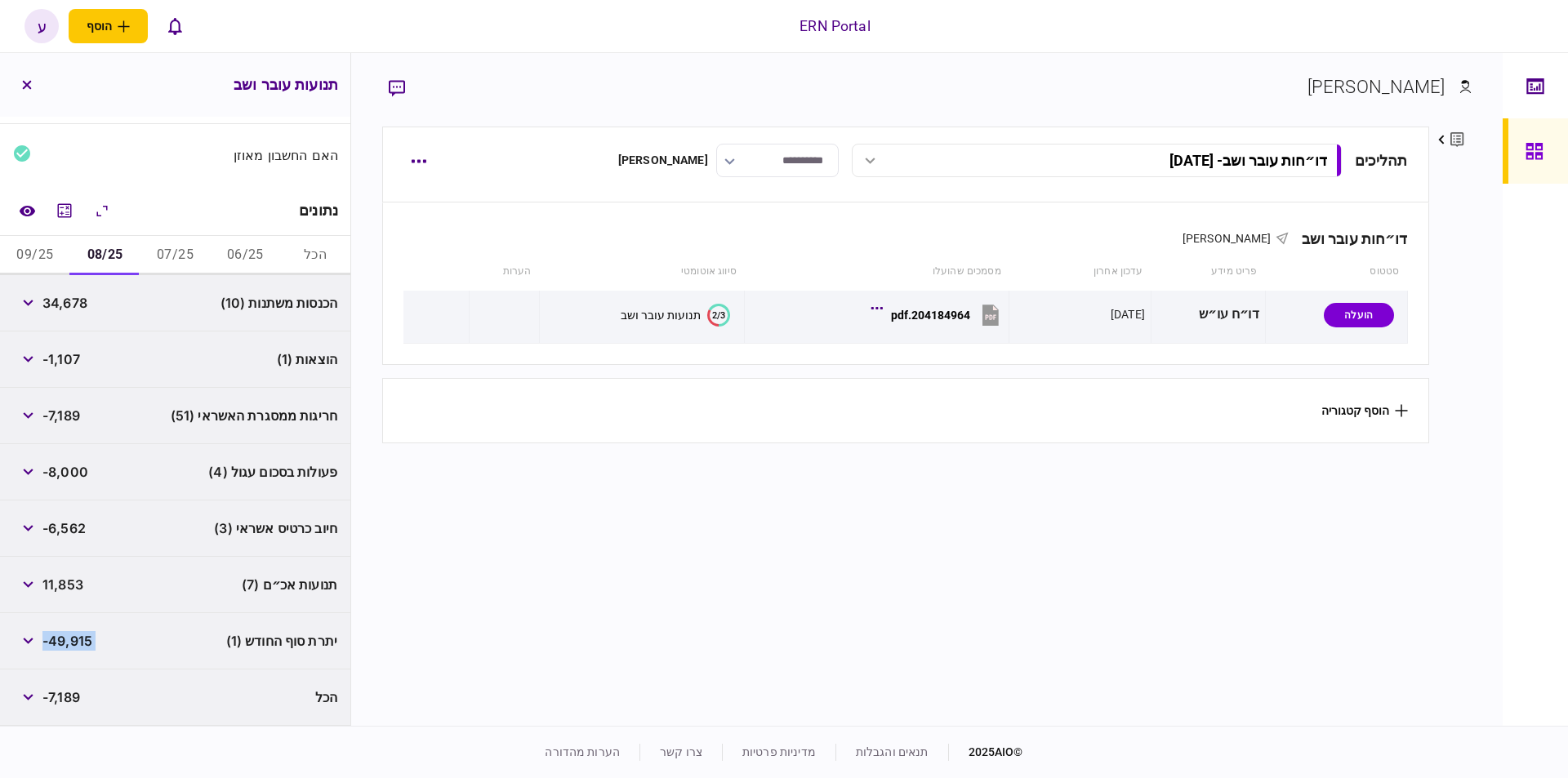
scroll to position [172, 0]
click at [72, 312] on div "34,678" at bounding box center [50, 306] width 74 height 30
click at [72, 306] on span "34,678" at bounding box center [65, 306] width 45 height 19
copy span "34,678"
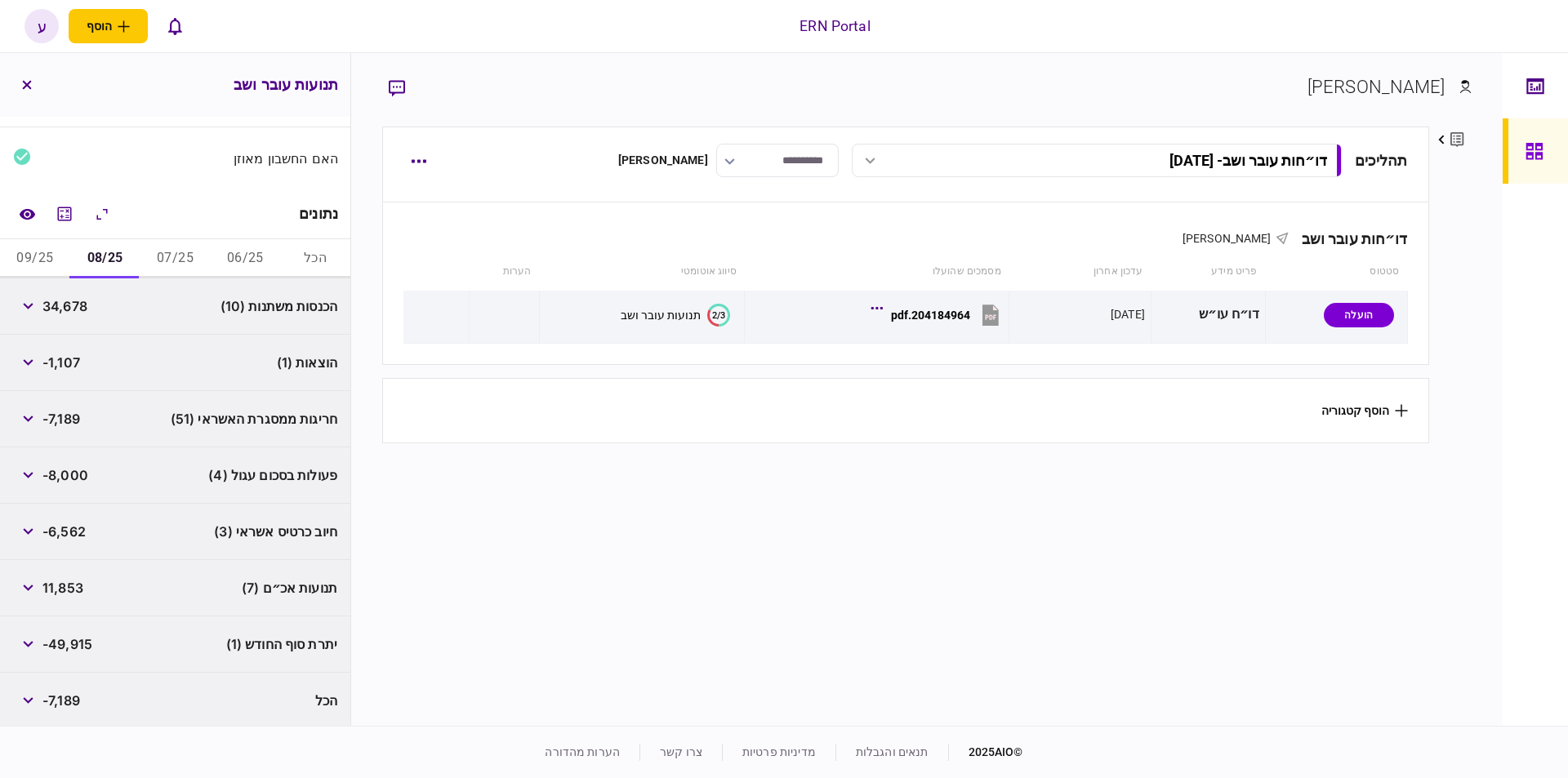
click at [75, 636] on span "-49,915" at bounding box center [67, 644] width 50 height 19
copy div "-49,915"
click at [49, 248] on button "09/25" at bounding box center [35, 258] width 70 height 39
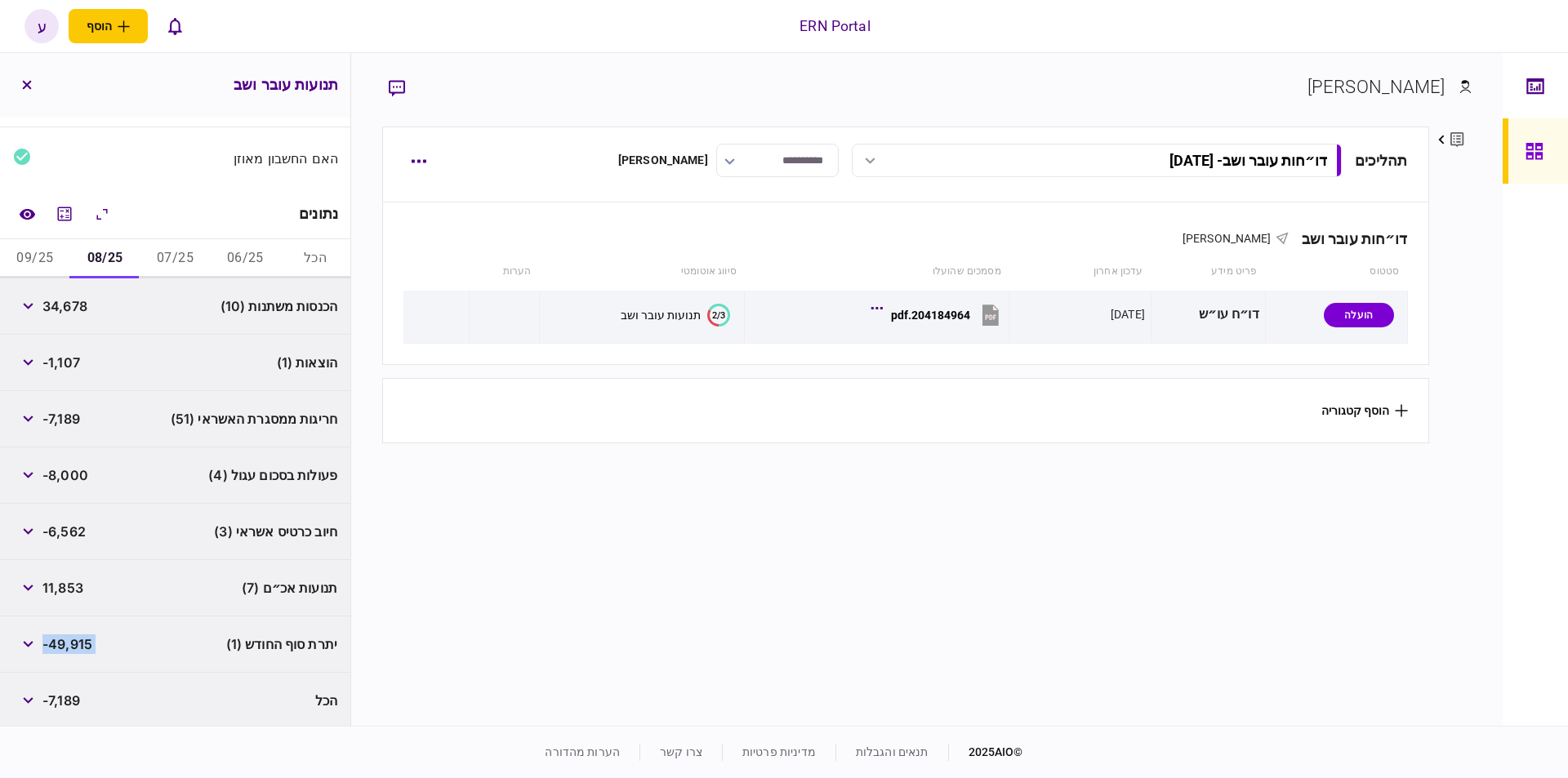
scroll to position [59, 0]
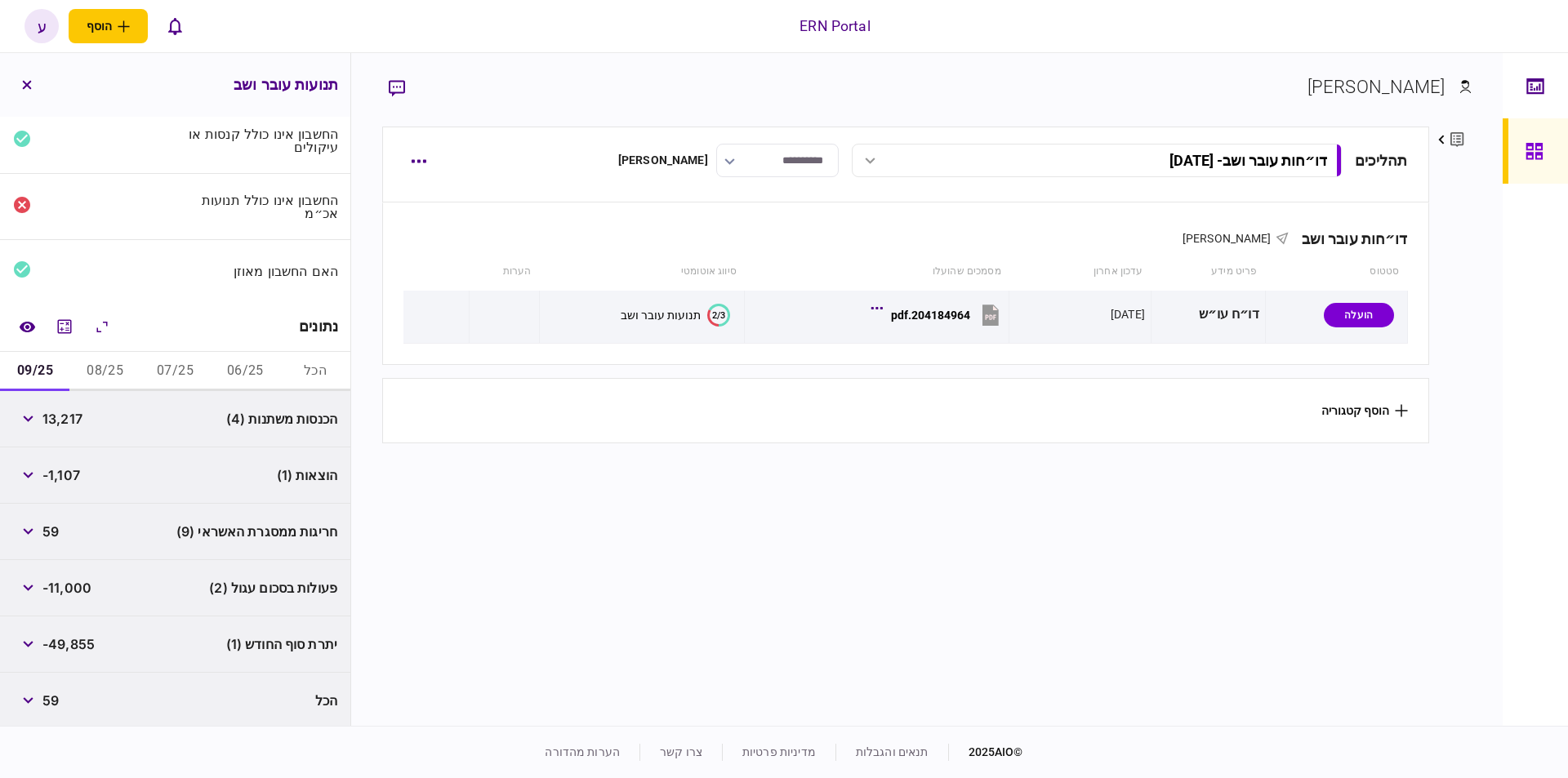
click at [62, 424] on span "13,217" at bounding box center [63, 418] width 40 height 19
click at [62, 420] on span "13,217" at bounding box center [63, 418] width 40 height 19
copy span "13,217"
click at [79, 634] on span "-49,855" at bounding box center [69, 644] width 53 height 19
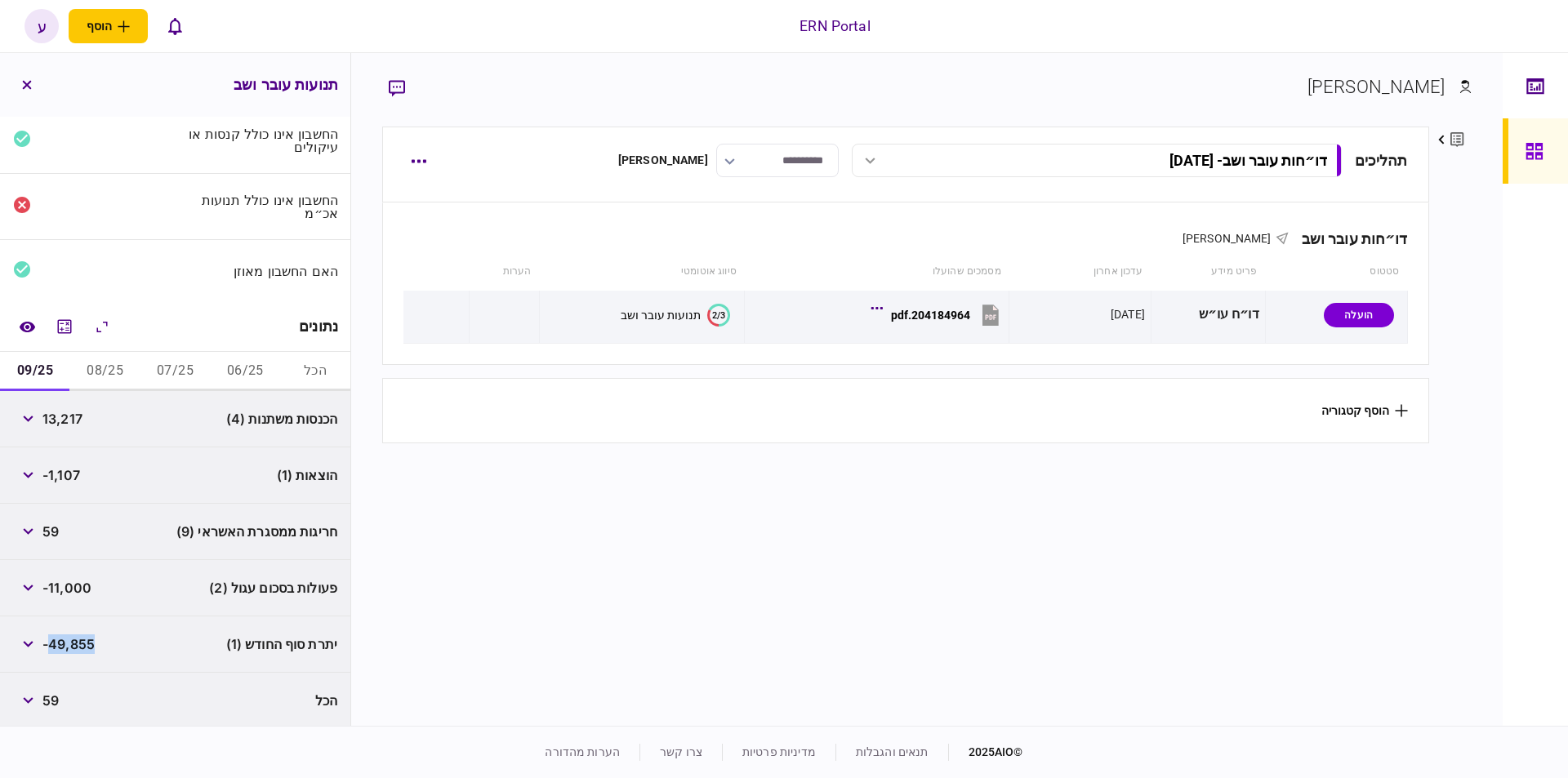
click at [79, 635] on span "-49,855" at bounding box center [69, 644] width 53 height 19
copy div "-49,855"
